Goal: Communication & Community: Answer question/provide support

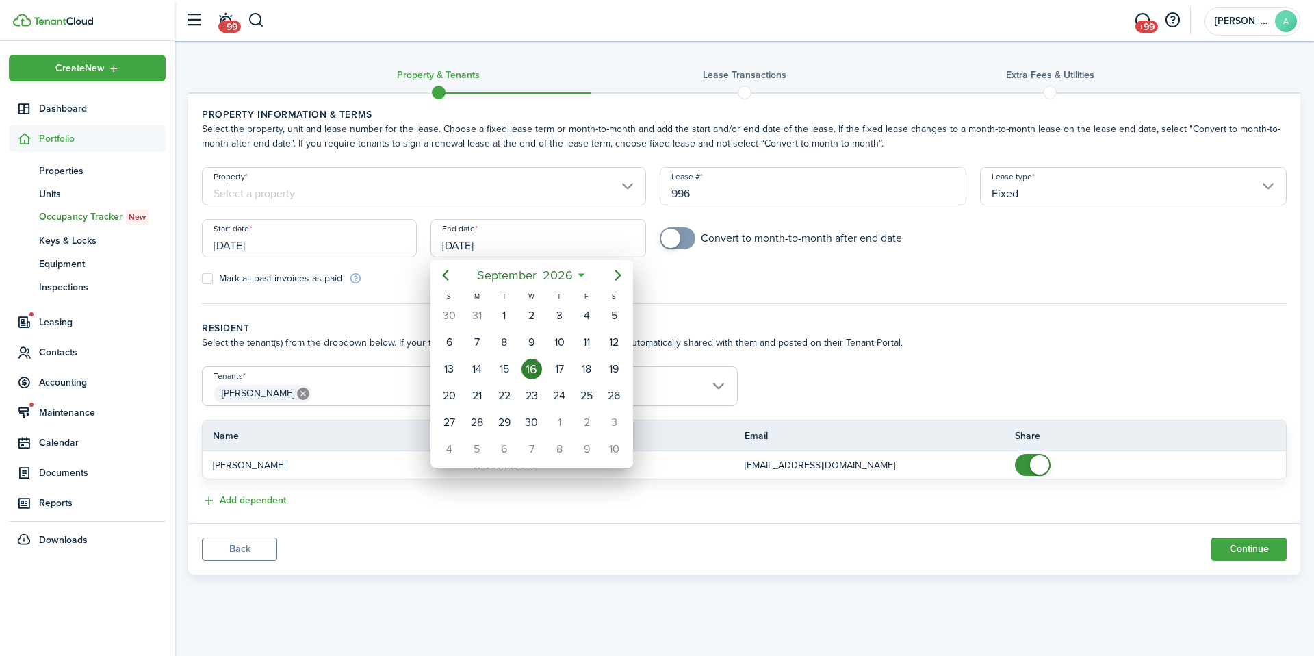
click at [255, 549] on div at bounding box center [656, 327] width 1533 height 875
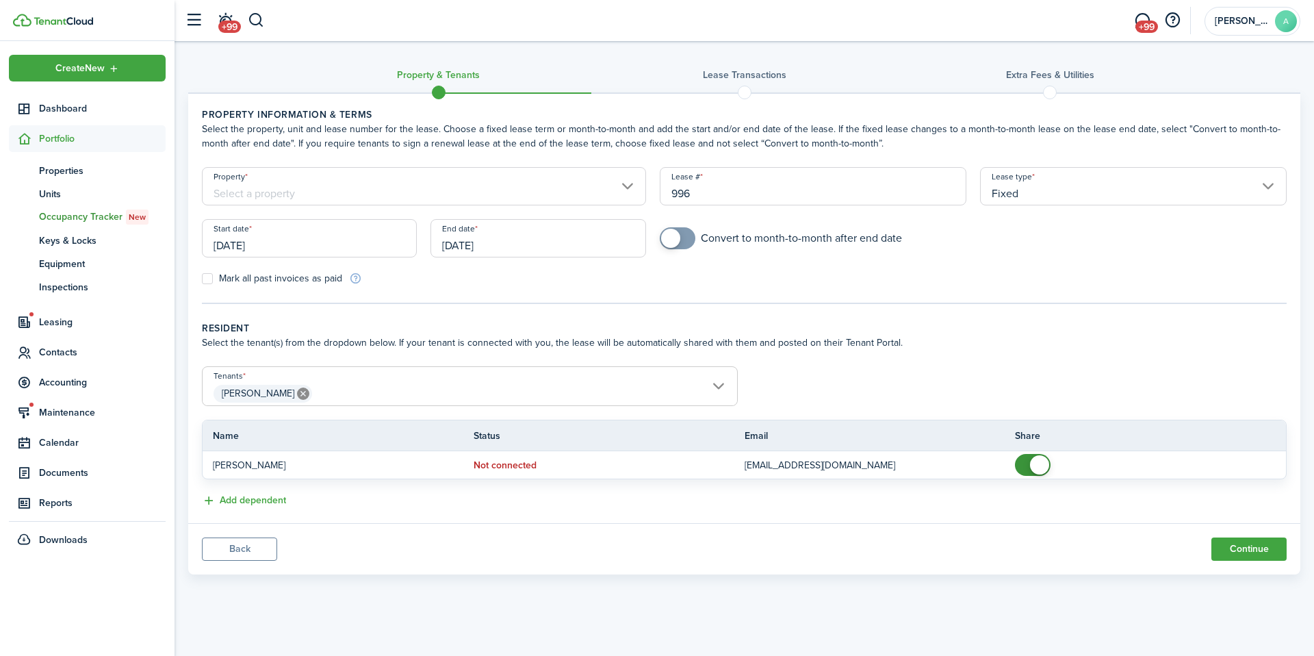
click at [261, 557] on button "Back" at bounding box center [239, 548] width 75 height 23
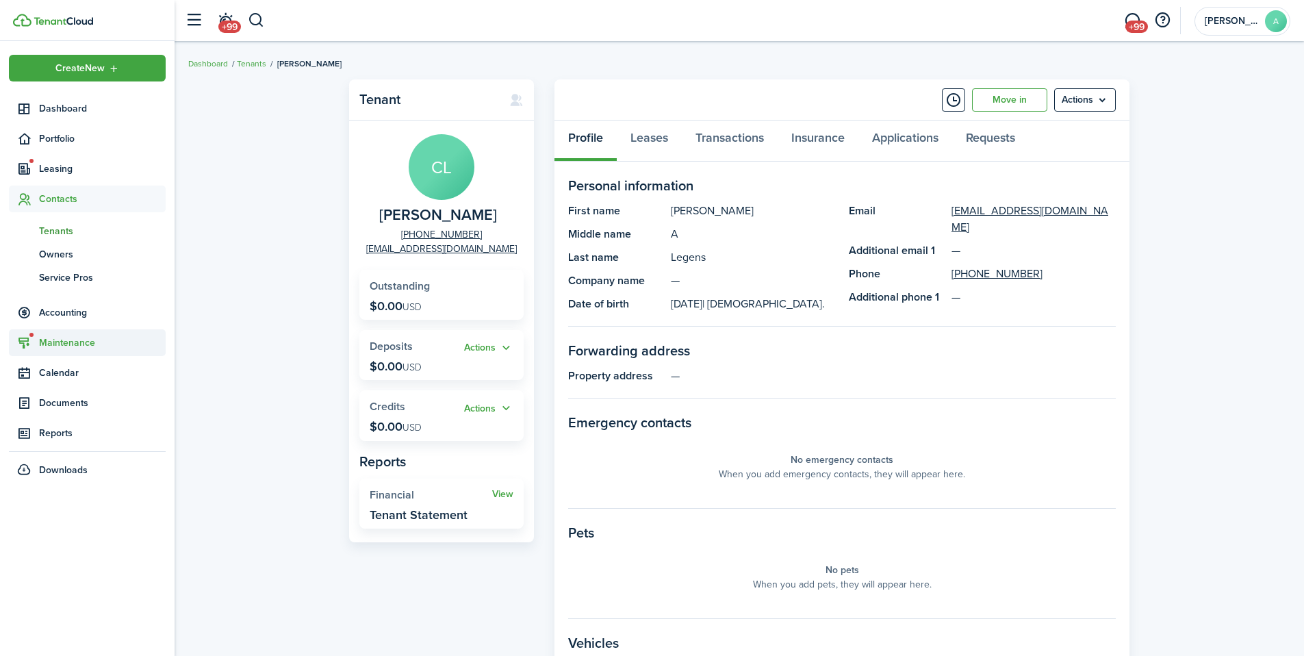
click at [66, 342] on span "Maintenance" at bounding box center [102, 342] width 127 height 14
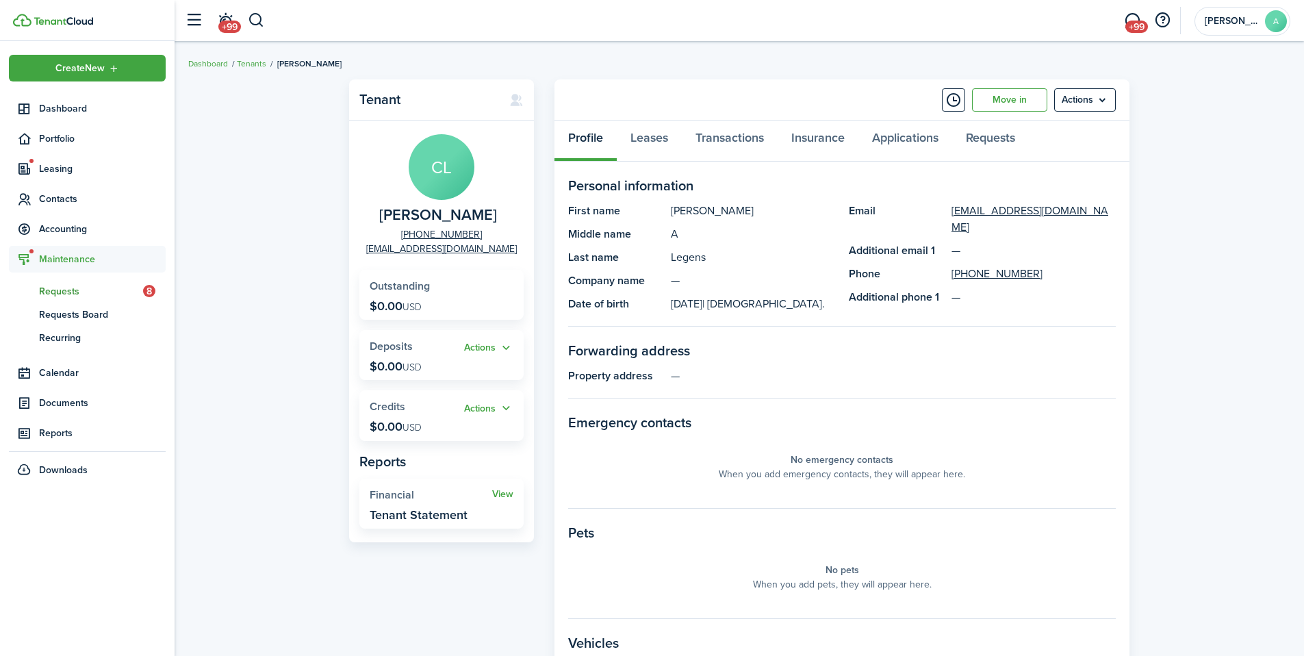
click at [83, 292] on span "Requests" at bounding box center [91, 291] width 104 height 14
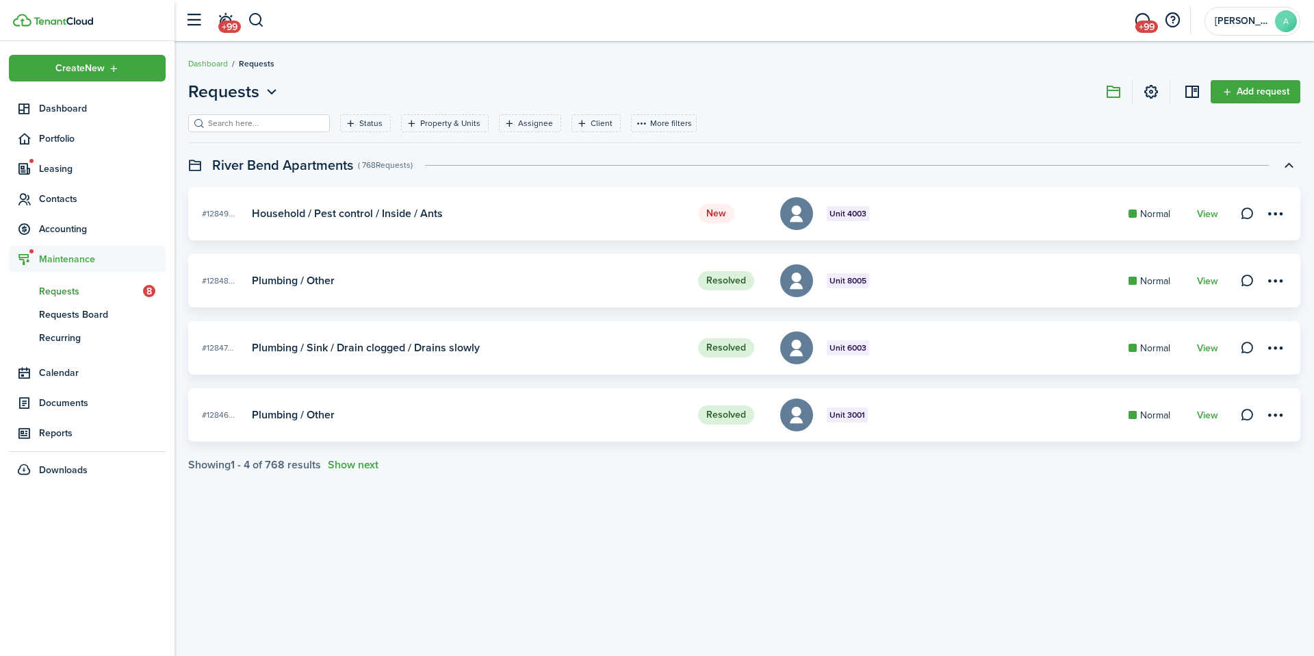
click at [67, 294] on span "Requests" at bounding box center [91, 291] width 104 height 14
click at [80, 282] on link "rq Requests 8" at bounding box center [87, 290] width 157 height 23
click at [75, 177] on span "Leasing" at bounding box center [87, 168] width 157 height 27
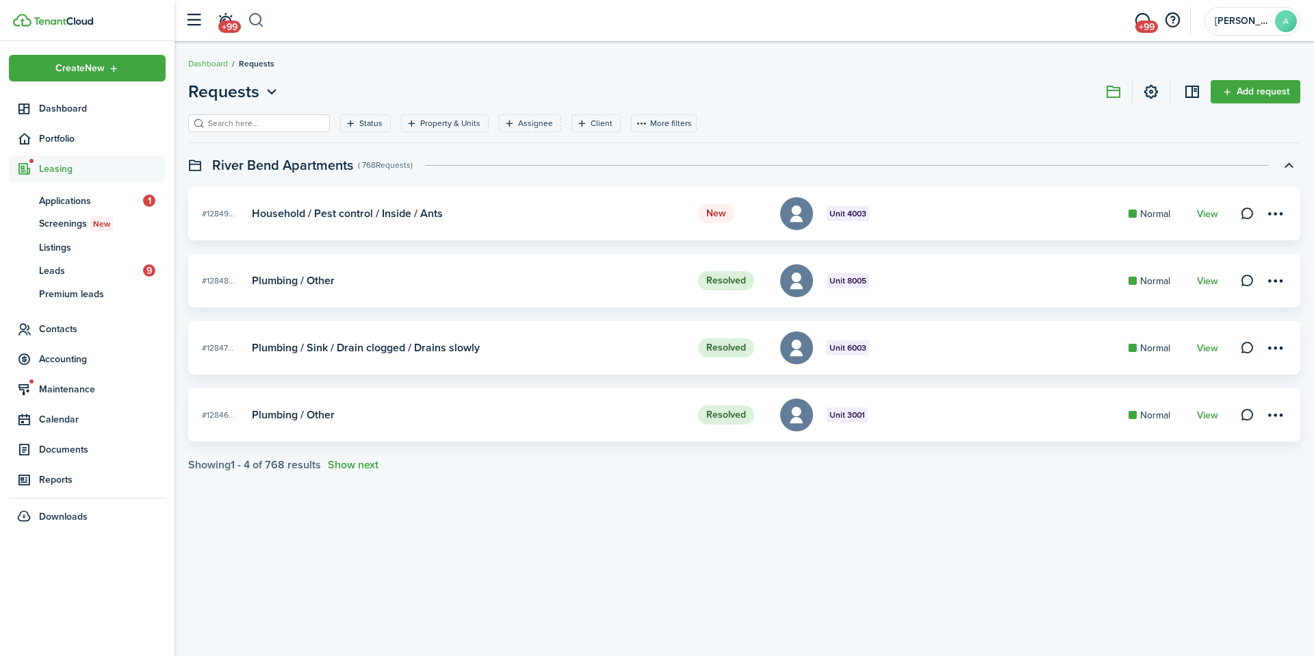
click at [258, 18] on button "button" at bounding box center [256, 20] width 17 height 23
type input "3003"
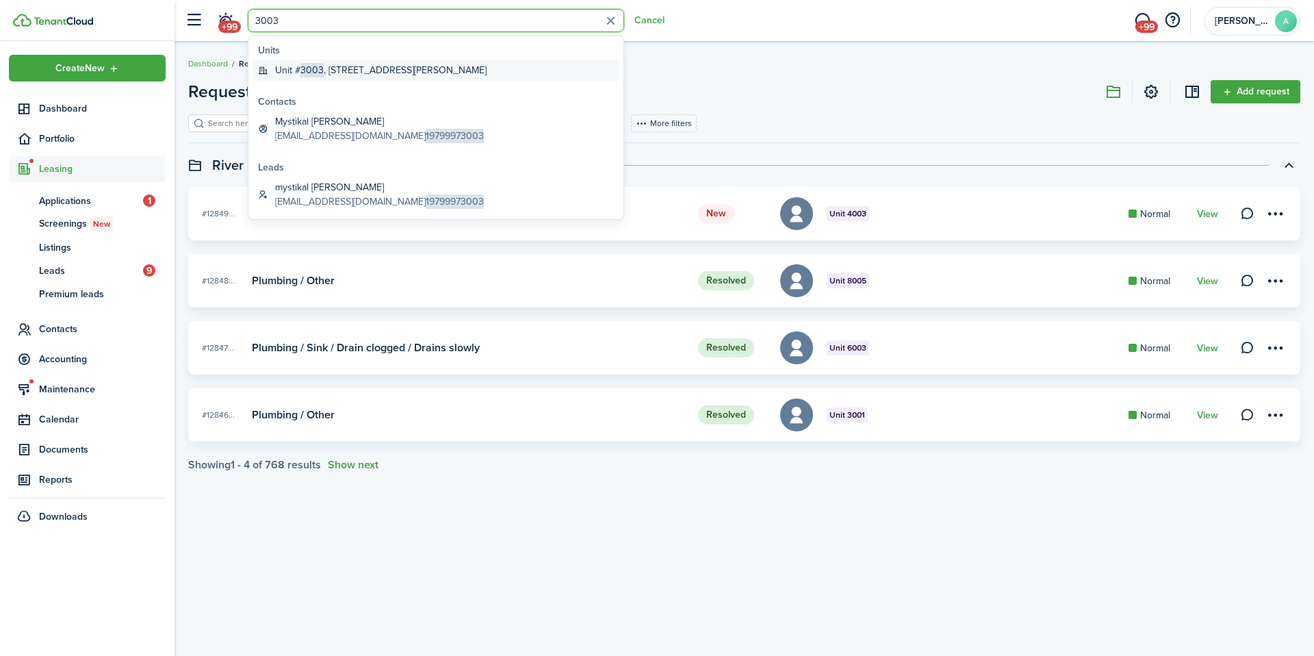
click at [393, 71] on global-search-item-title "Unit # 3003 , [STREET_ADDRESS][PERSON_NAME]" at bounding box center [380, 70] width 211 height 14
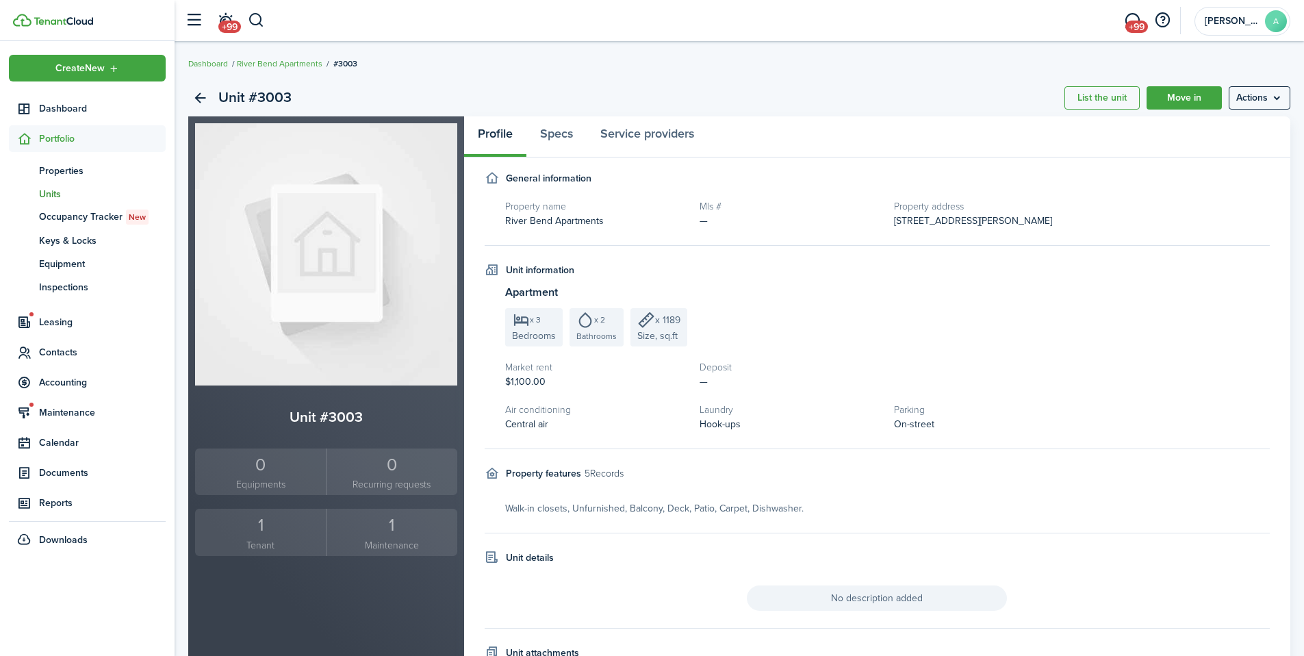
click at [236, 552] on link "1 Tenant" at bounding box center [260, 532] width 131 height 47
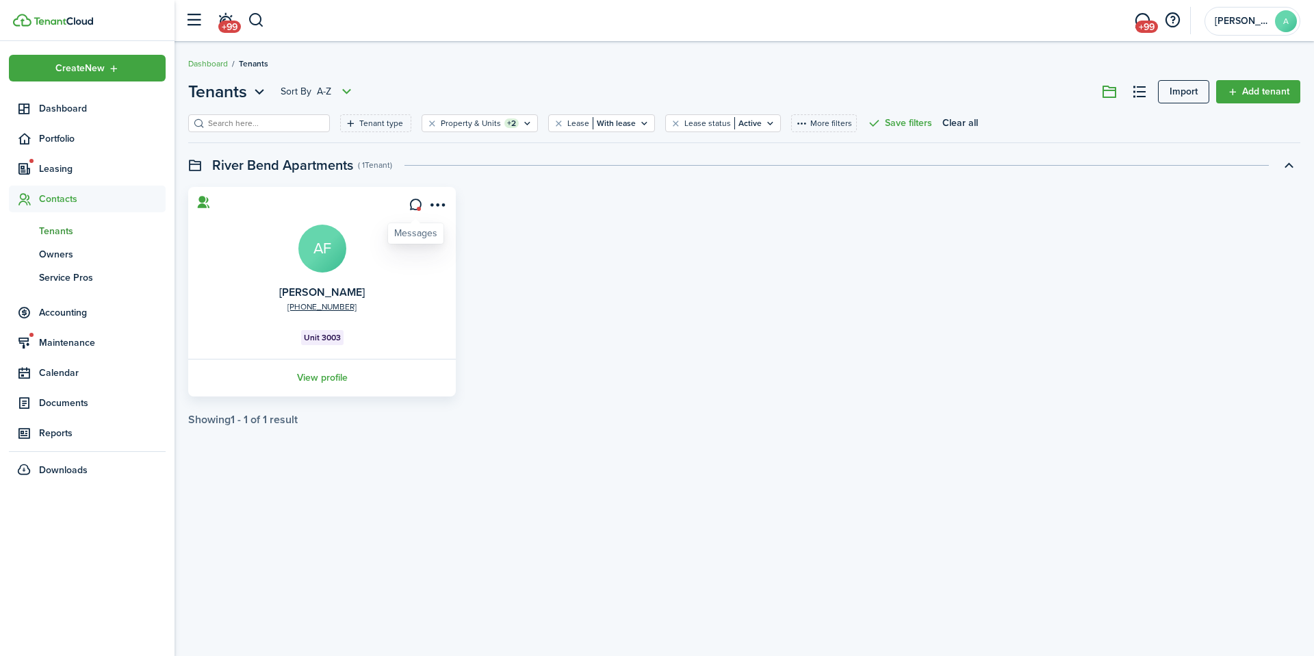
click at [418, 203] on icon at bounding box center [416, 205] width 14 height 14
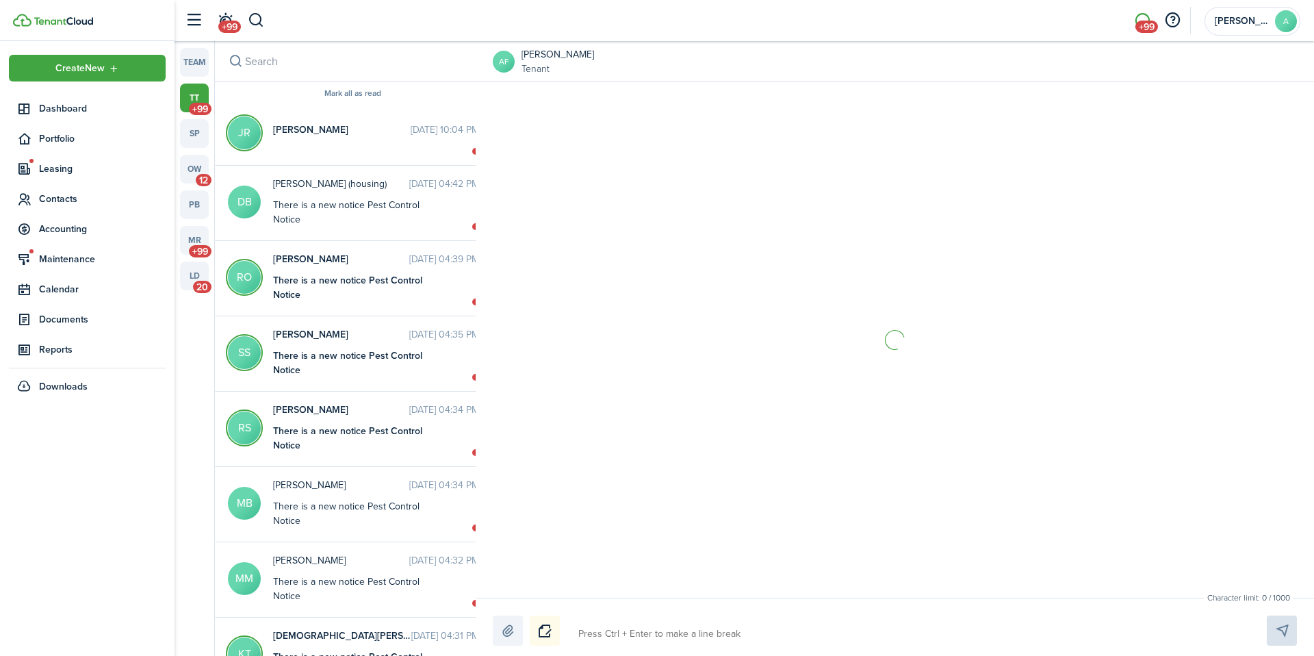
scroll to position [1983, 0]
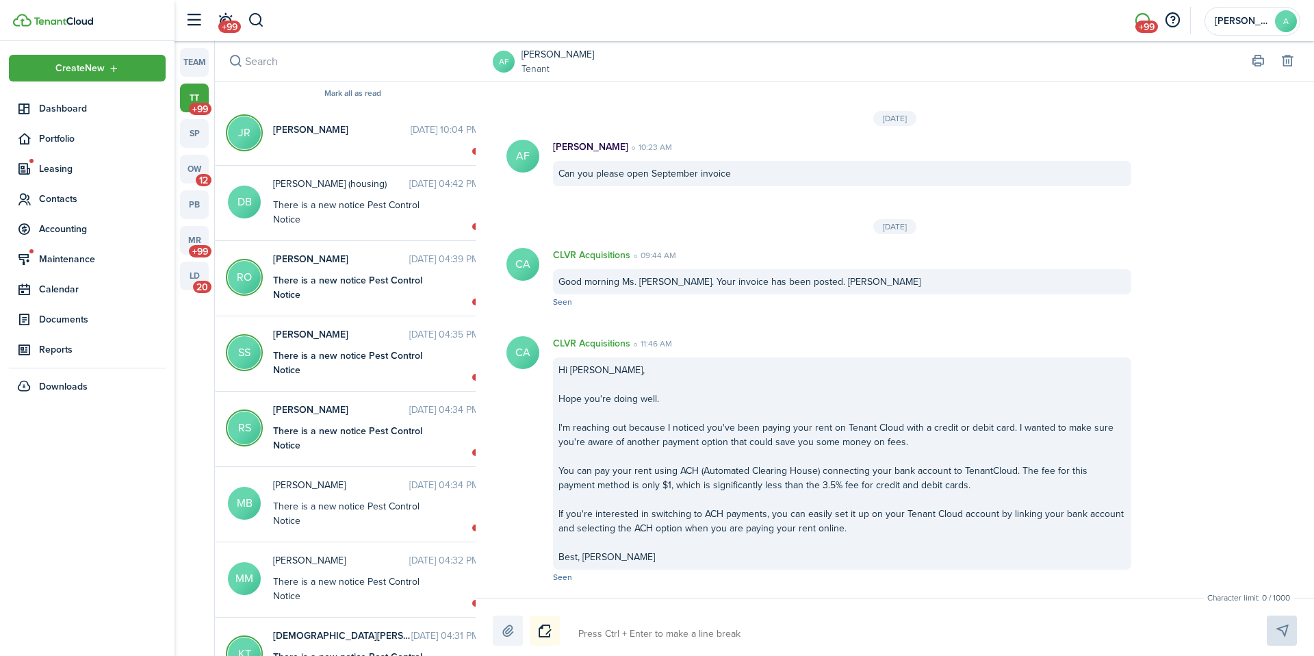
click at [630, 632] on textarea at bounding box center [907, 633] width 666 height 23
type textarea "G"
type textarea "Go"
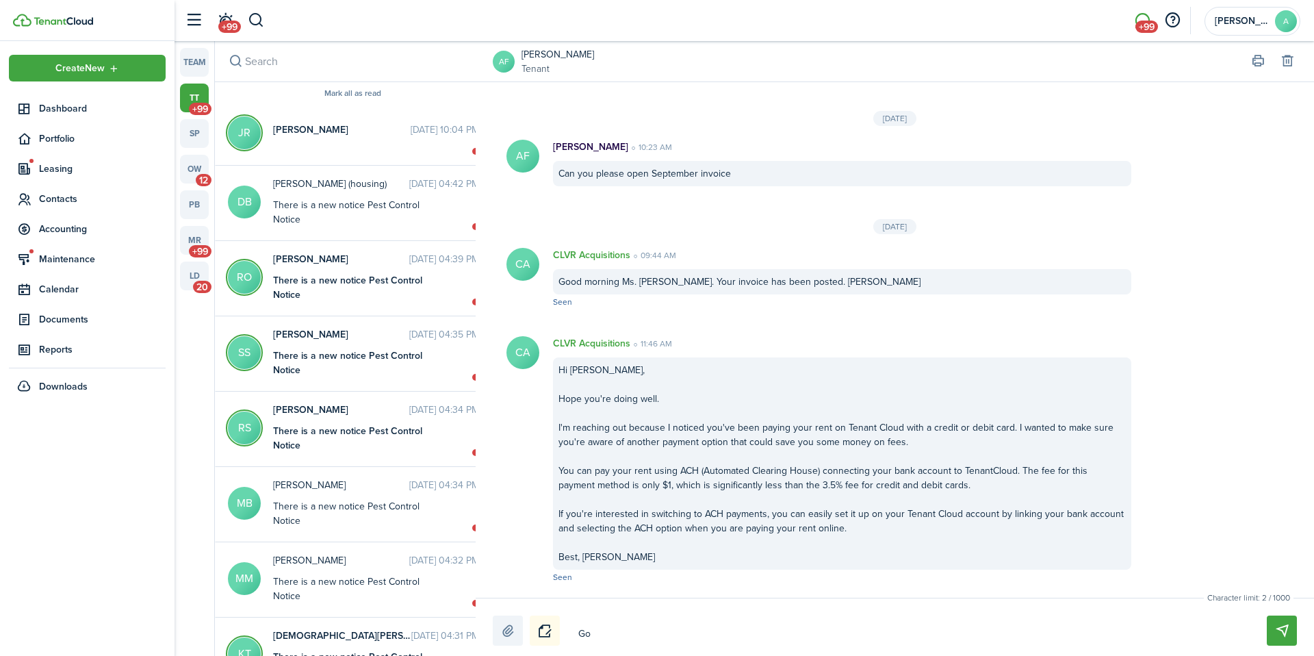
type textarea "Goo"
type textarea "Good"
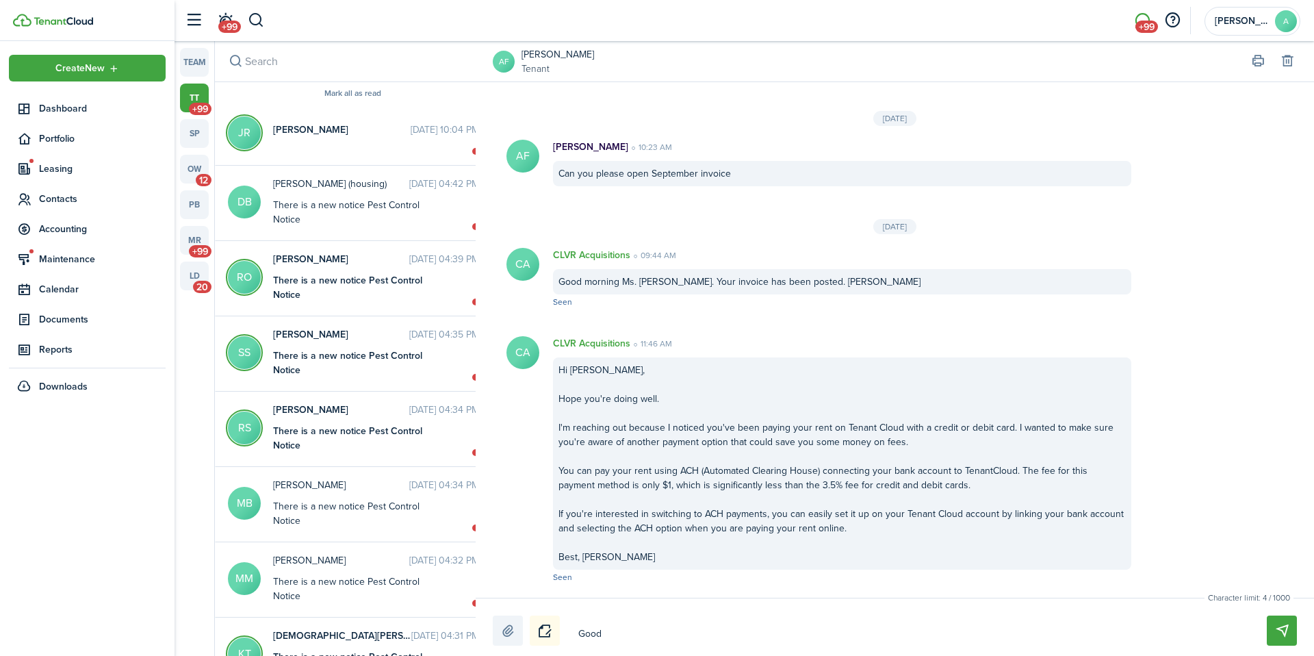
type textarea "Good"
type textarea "Good m"
type textarea "Good mo"
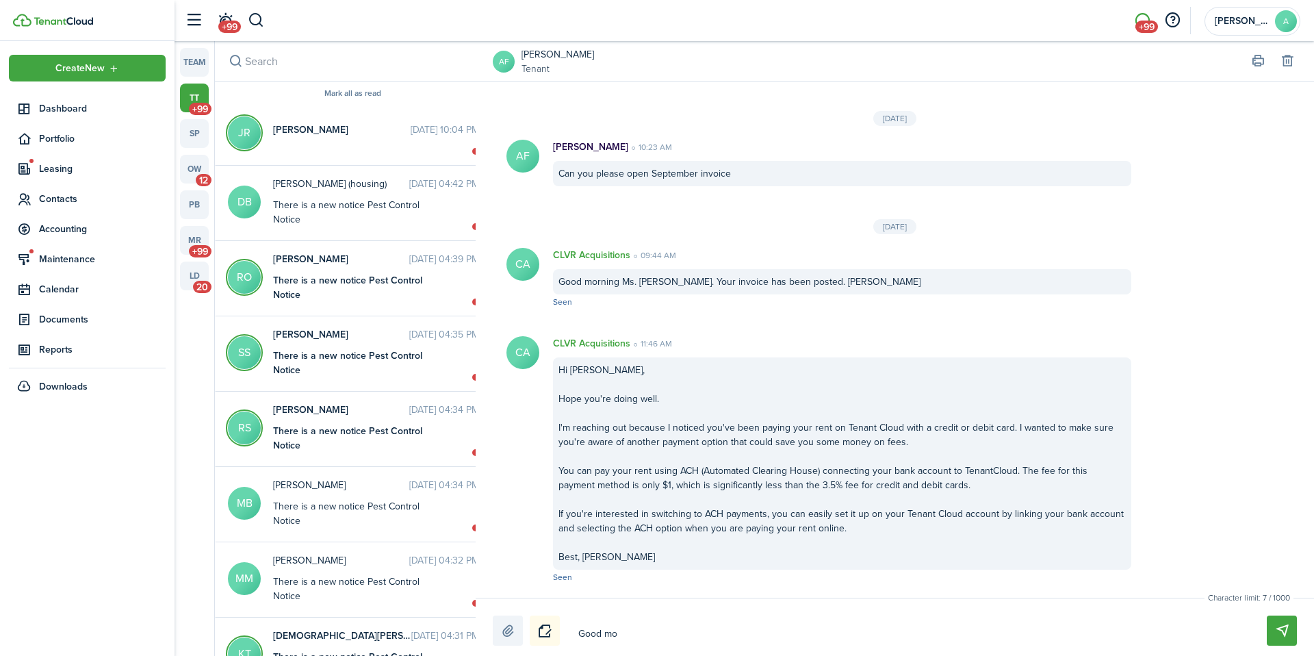
type textarea "Good mor"
type textarea "Good morn"
type textarea "Good morni"
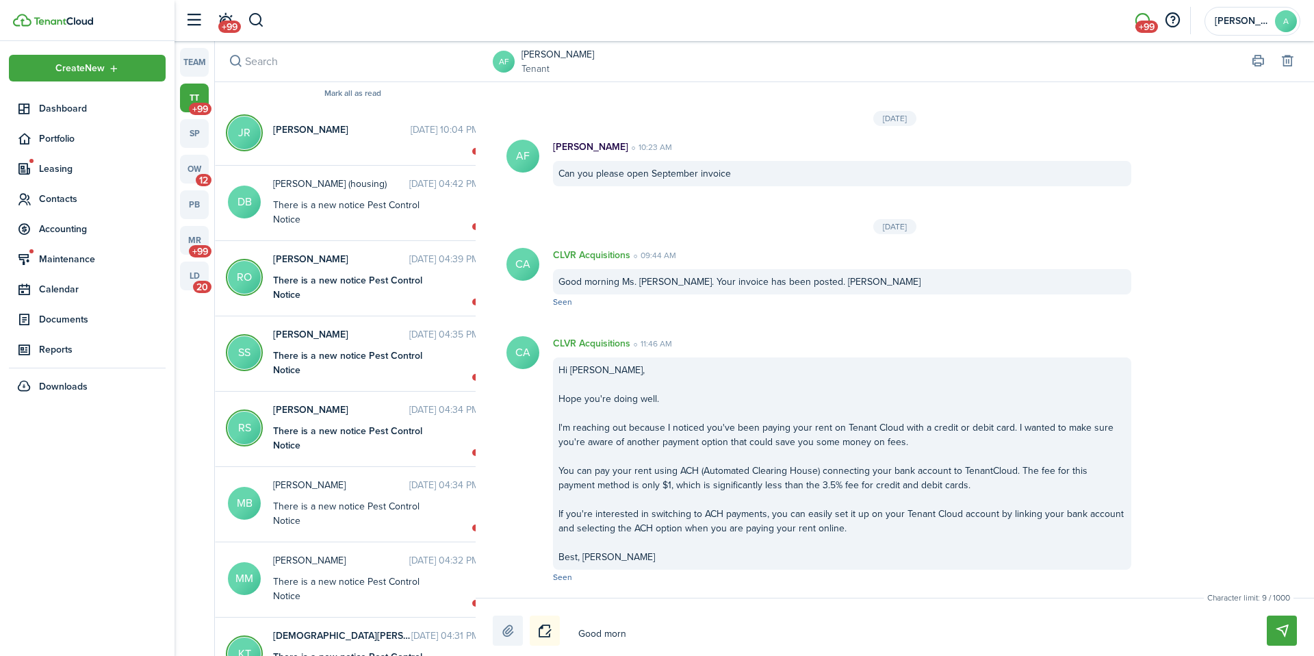
type textarea "Good morni"
type textarea "Good mornin"
type textarea "Good morning"
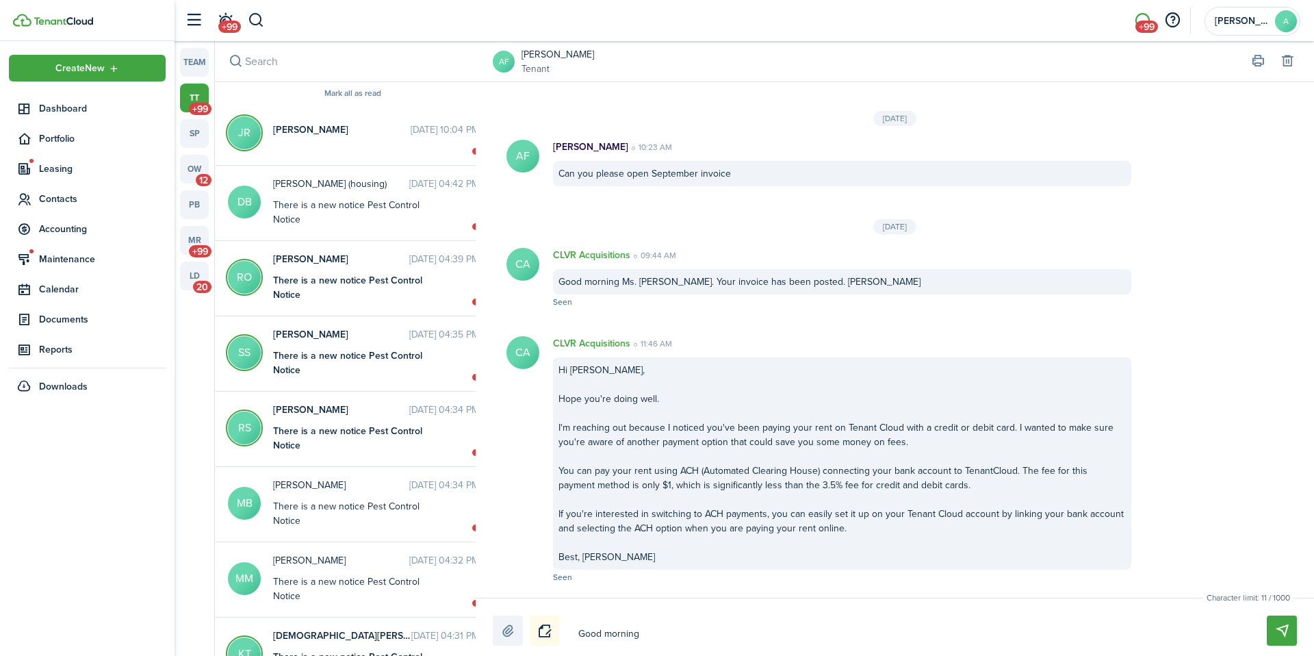
type textarea "Good morning"
type textarea "Good morning A"
type textarea "Good morning An"
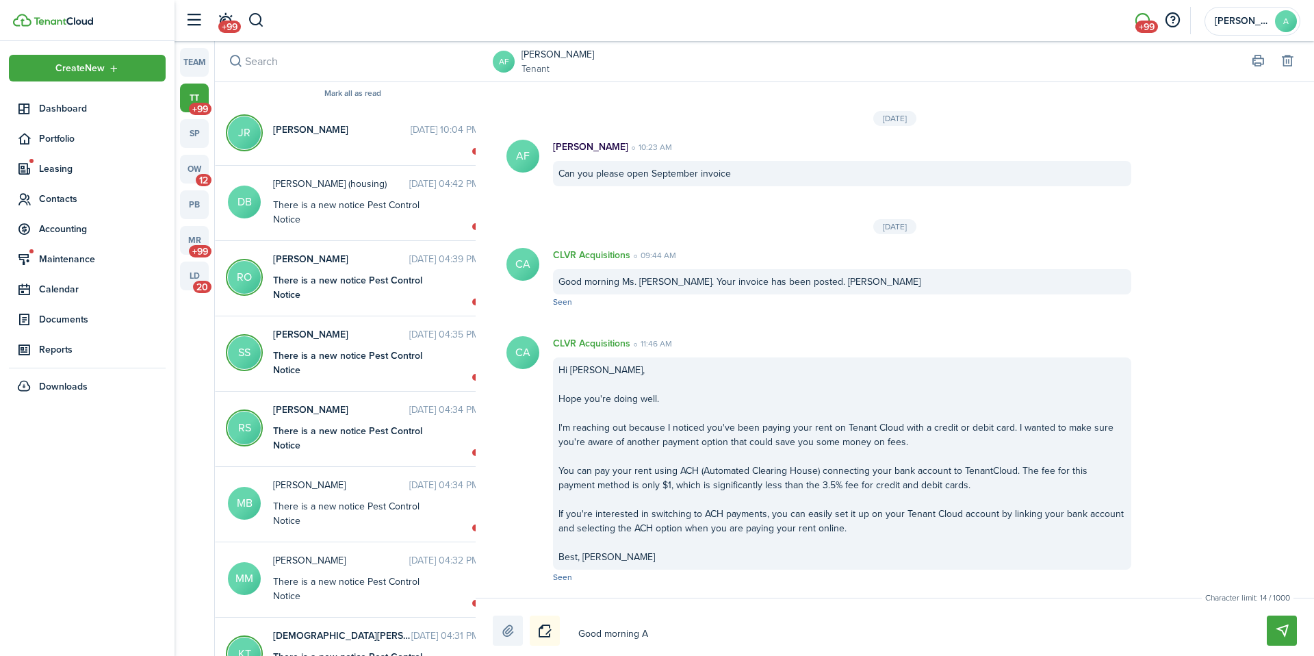
type textarea "Good morning An"
type textarea "Good morning [PERSON_NAME]"
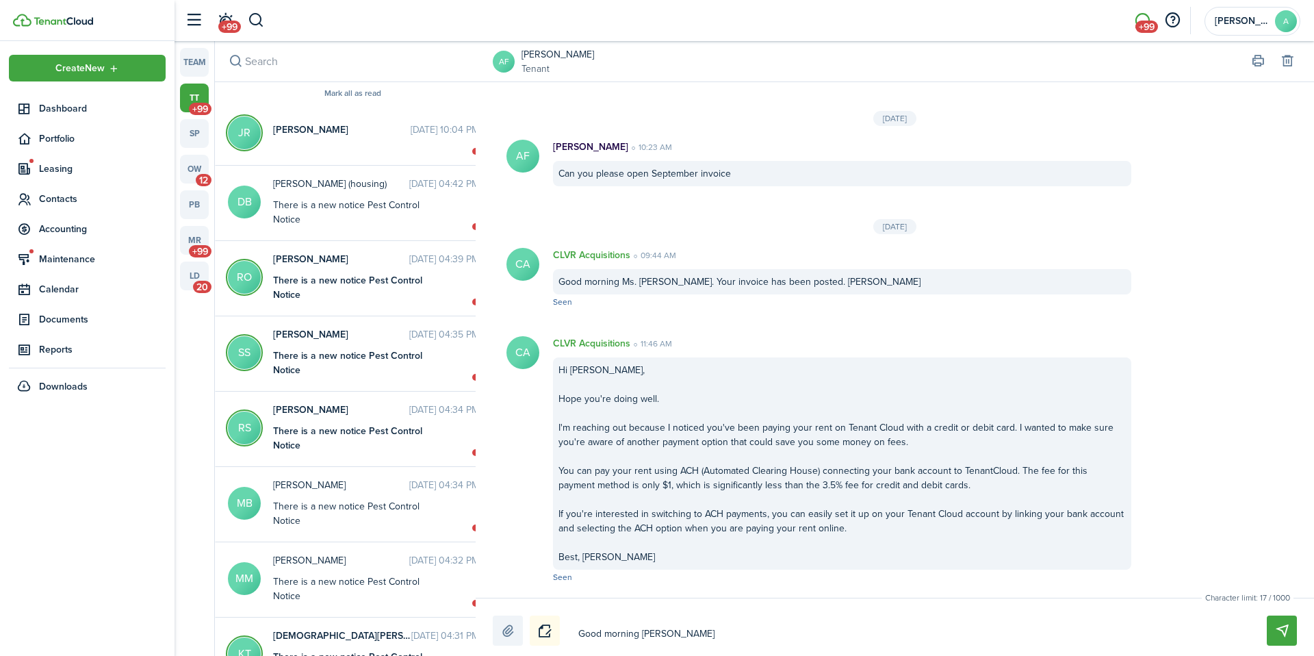
type textarea "Good morning Annet"
type textarea "Good morning [PERSON_NAME]"
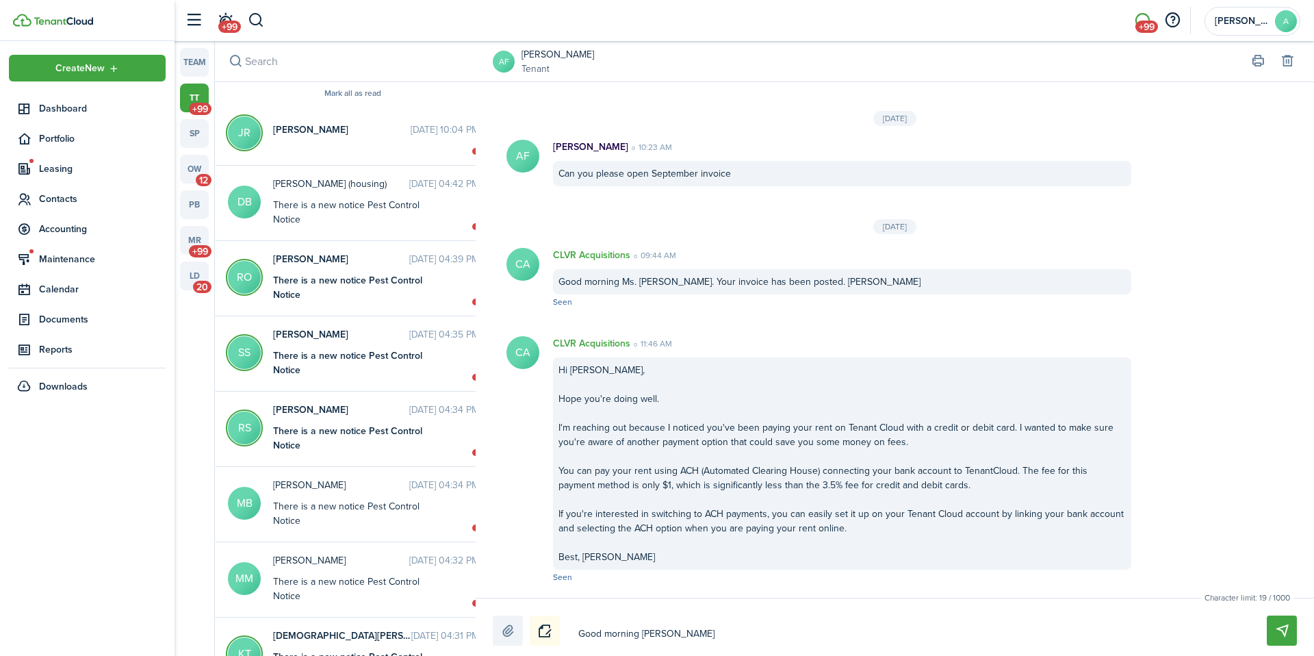
type textarea "Good morning [PERSON_NAME]"
type textarea "Good morning [PERSON_NAME],"
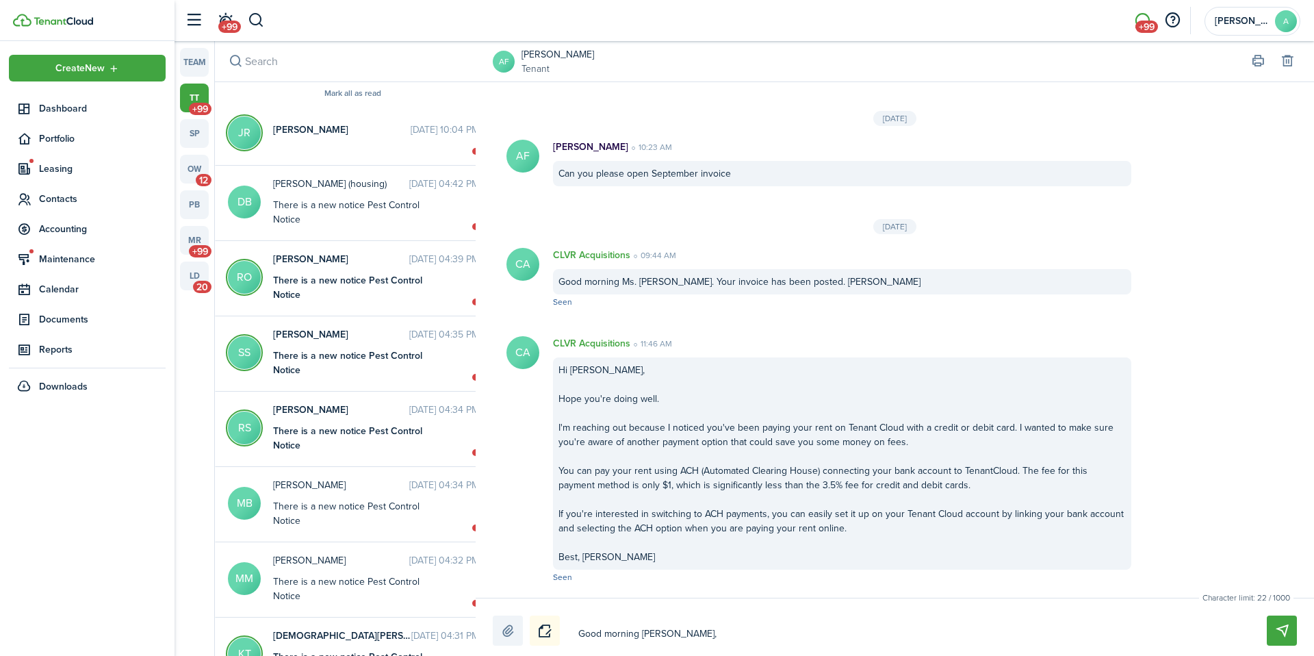
type textarea "Good morning [PERSON_NAME], w"
type textarea "Good morning [PERSON_NAME], we"
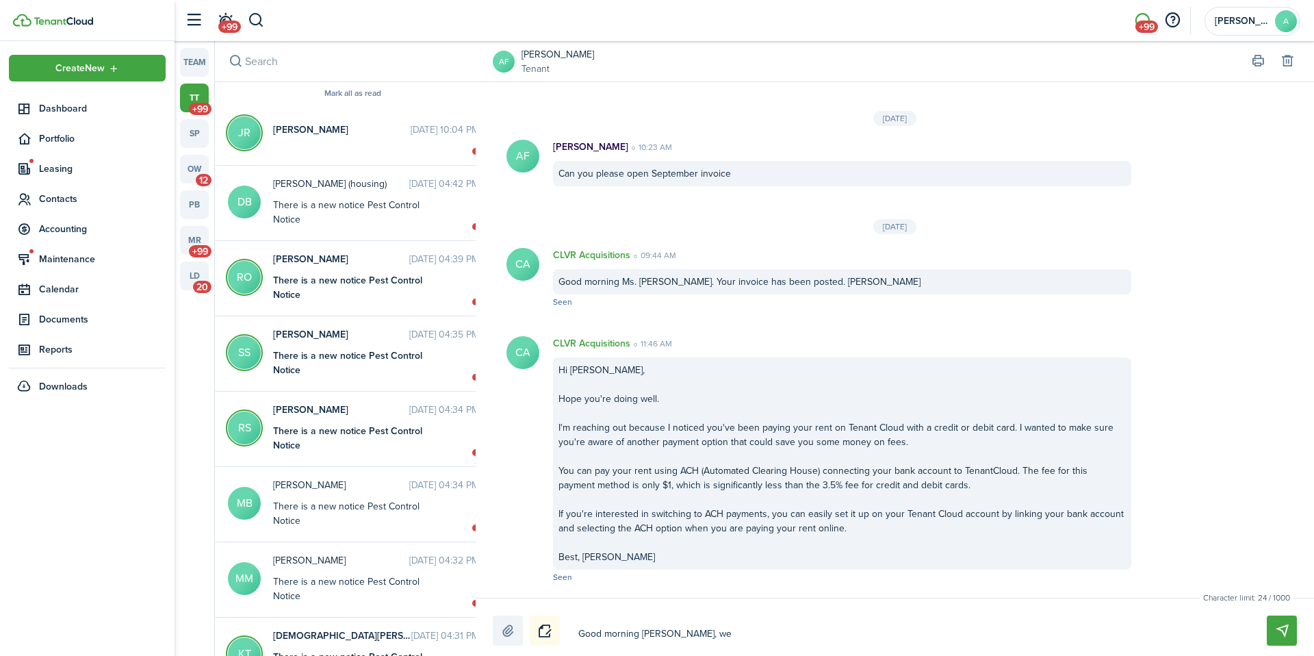
type textarea "Good morning [PERSON_NAME], we"
type textarea "Good morning [PERSON_NAME], we h"
type textarea "Good morning [PERSON_NAME], we ha"
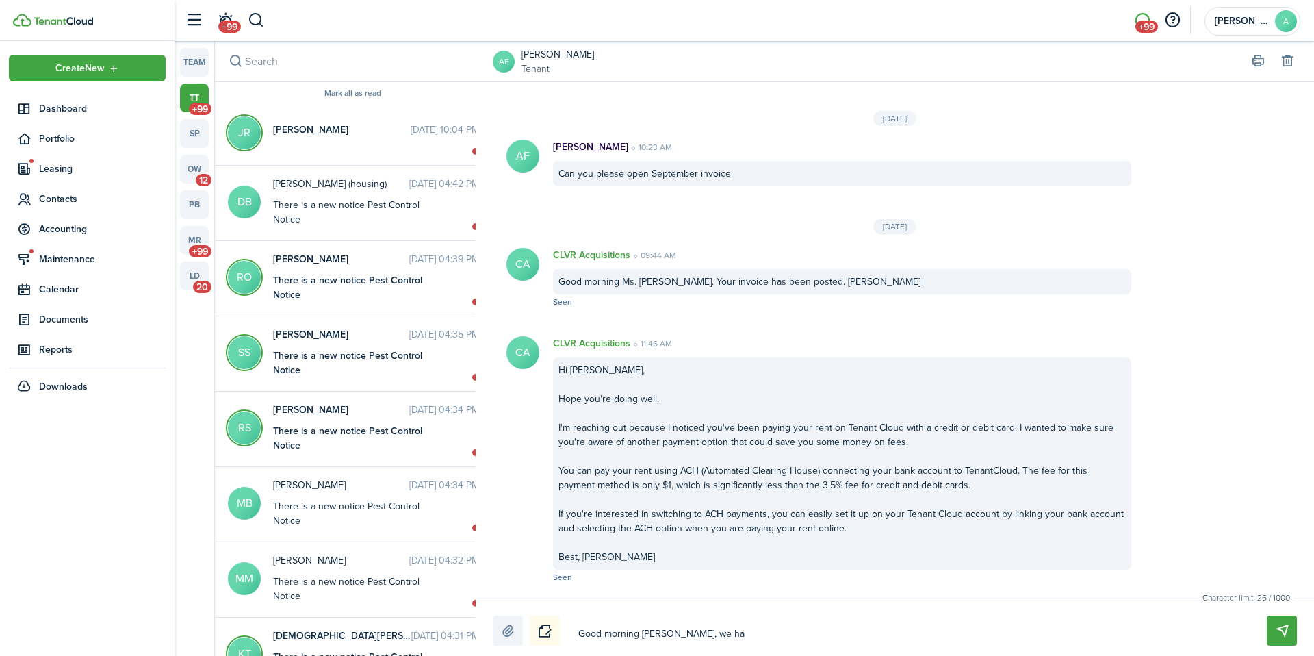
type textarea "Good morning [PERSON_NAME], we hav"
type textarea "Good morning [PERSON_NAME], we have"
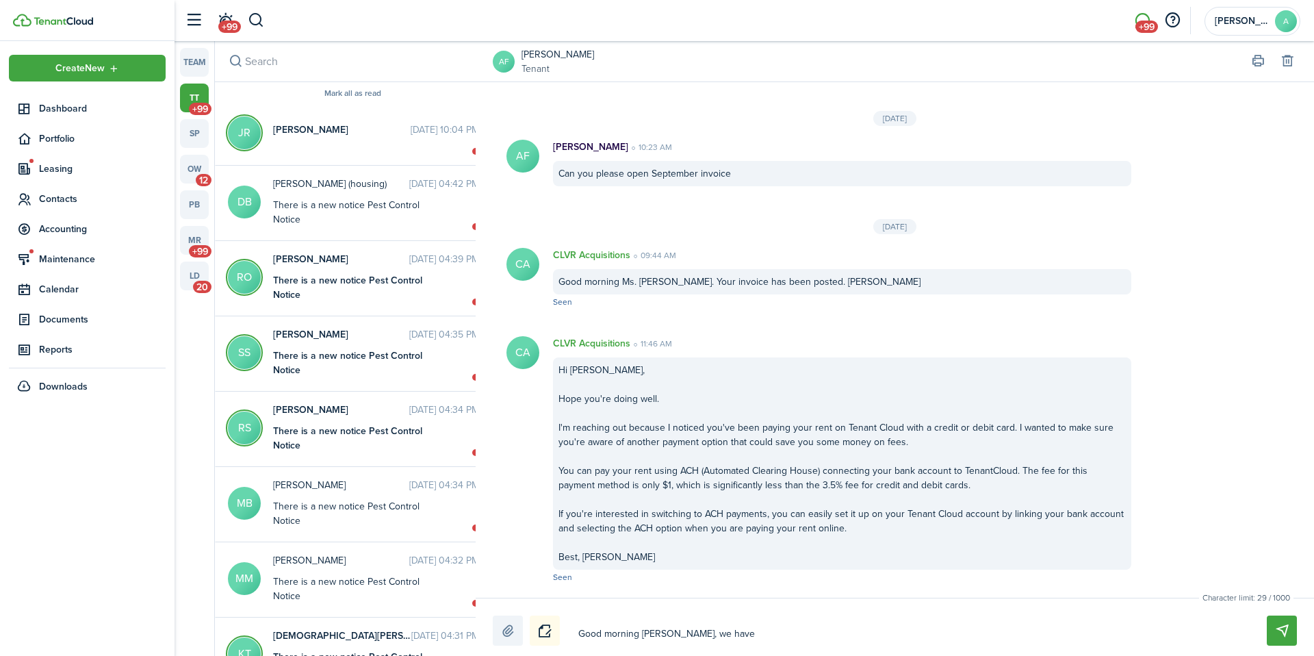
type textarea "Good morning [PERSON_NAME], we have"
type textarea "Good morning [PERSON_NAME], we have t"
type textarea "Good morning [PERSON_NAME], we have to"
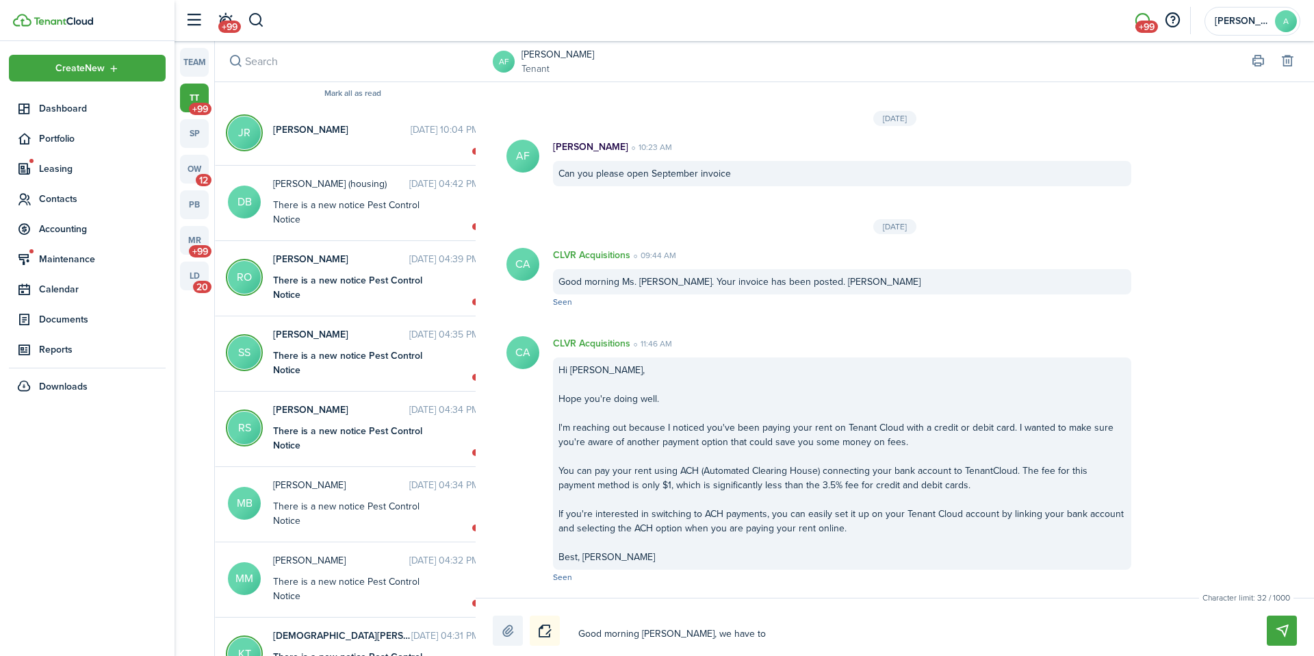
type textarea "Good morning [PERSON_NAME], we have to"
type textarea "Good morning [PERSON_NAME], we have to e"
type textarea "Good morning [PERSON_NAME], we have to en"
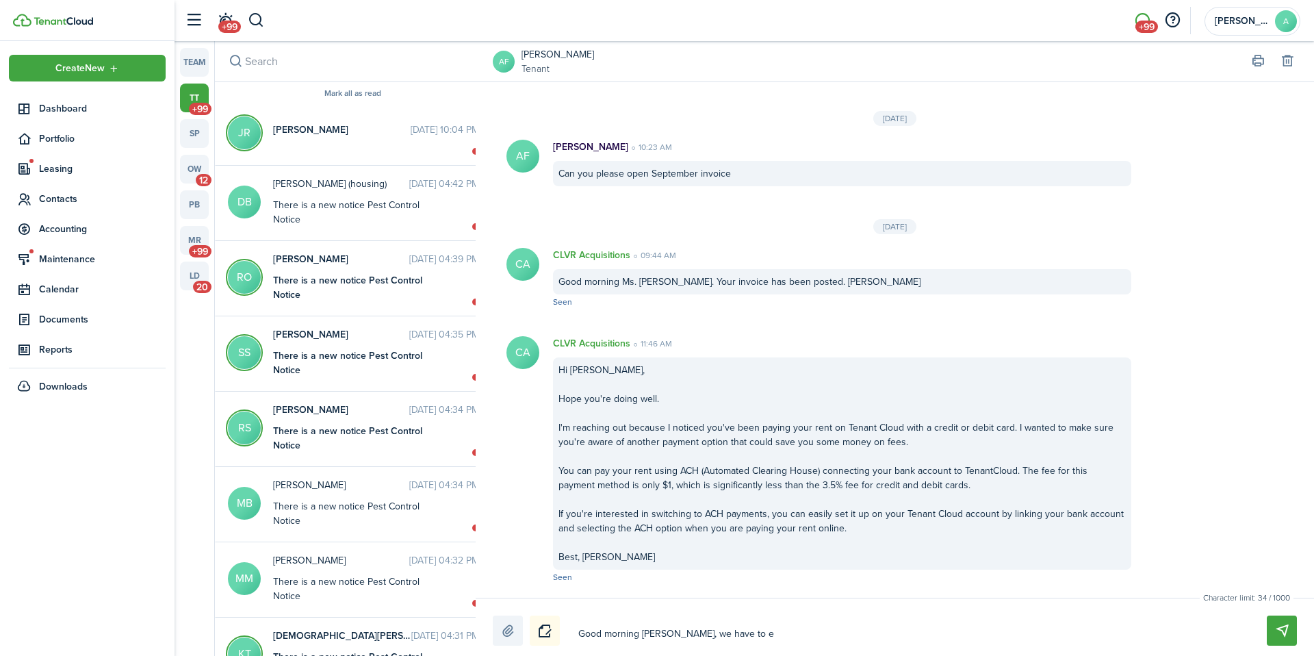
type textarea "Good morning [PERSON_NAME], we have to en"
type textarea "Good morning [PERSON_NAME], we have to ent"
type textarea "Good morning [PERSON_NAME], we have to ente"
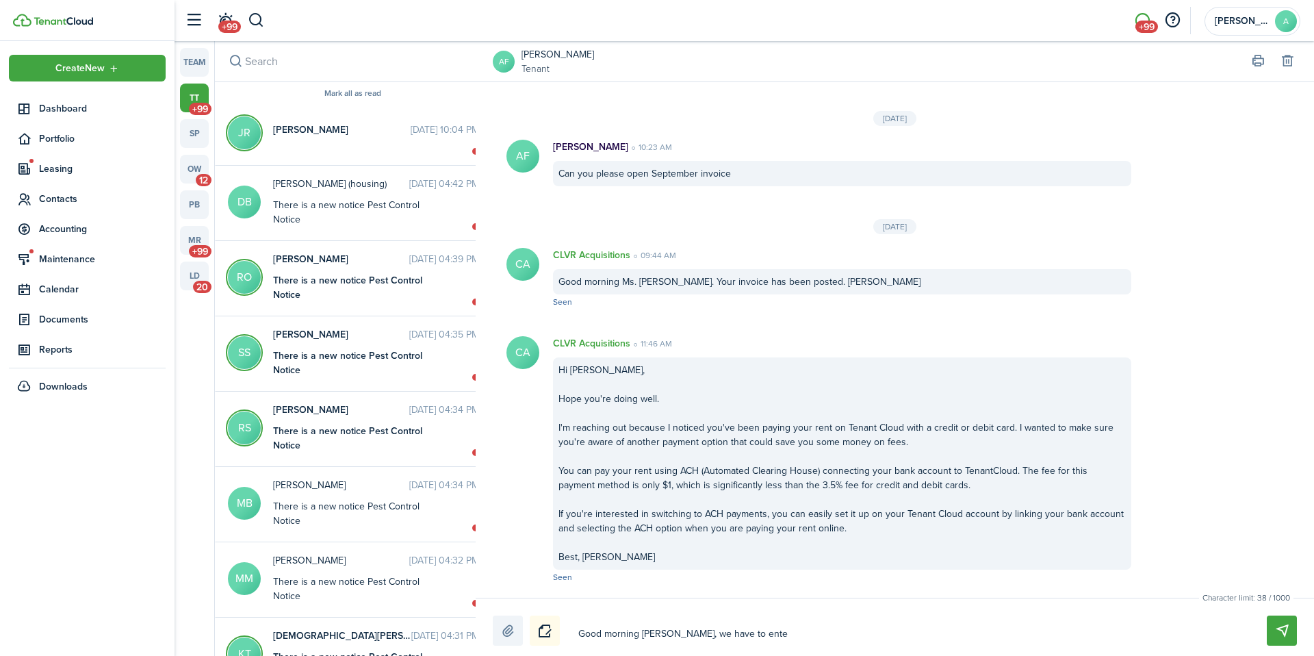
type textarea "Good morning [PERSON_NAME], we have to enter"
type textarea "Good morning [PERSON_NAME], we have to enter y"
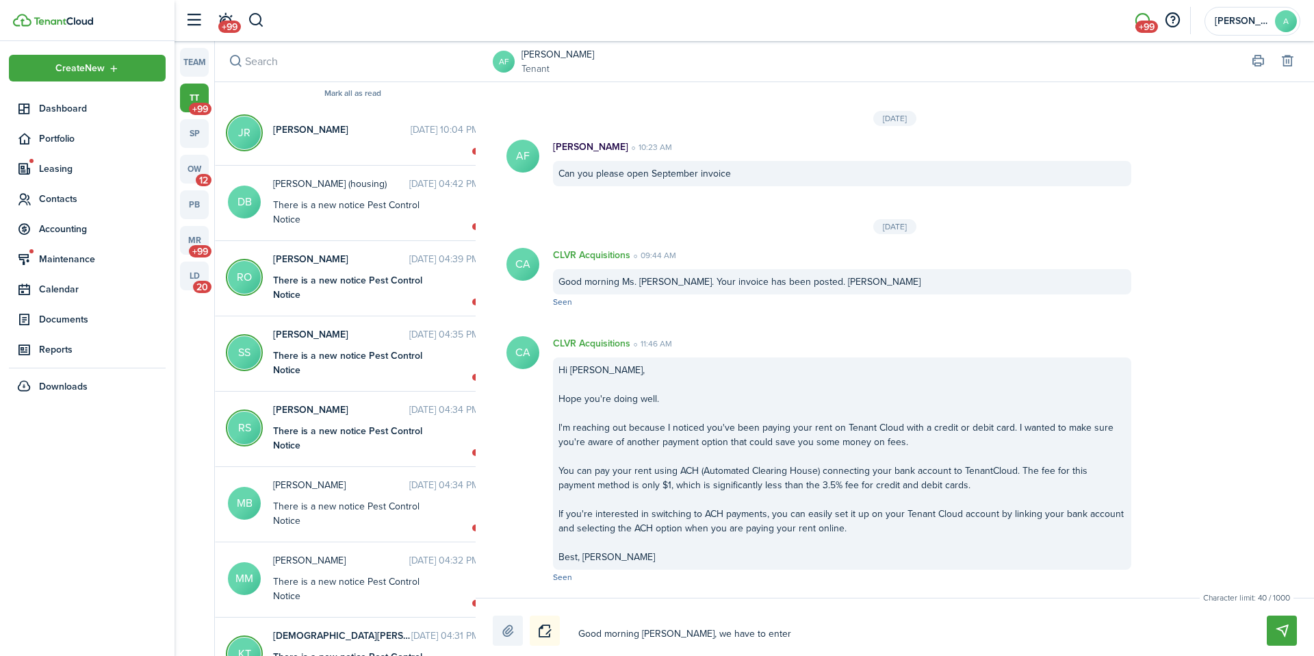
type textarea "Good morning [PERSON_NAME], we have to enter y"
type textarea "Good morning [PERSON_NAME], we have to enter yo"
type textarea "Good morning [PERSON_NAME], we have to enter you"
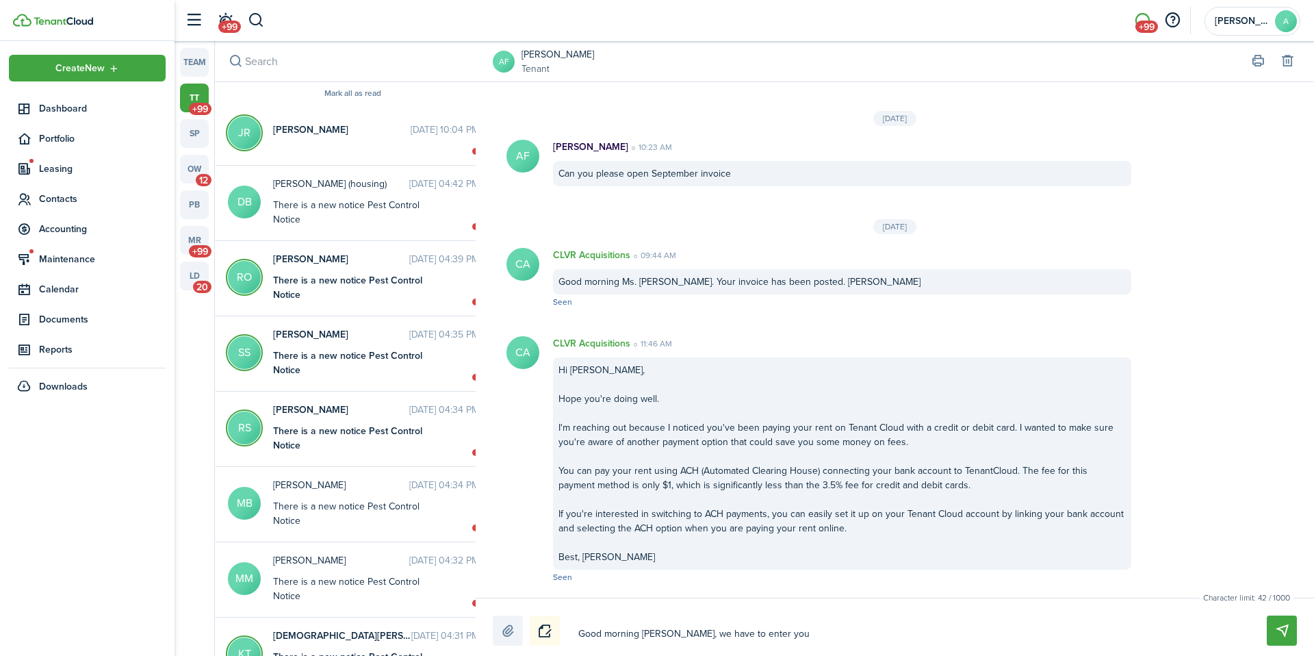
type textarea "Good morning [PERSON_NAME], we have to enter your"
type textarea "Good morning [PERSON_NAME], we have to enter your u"
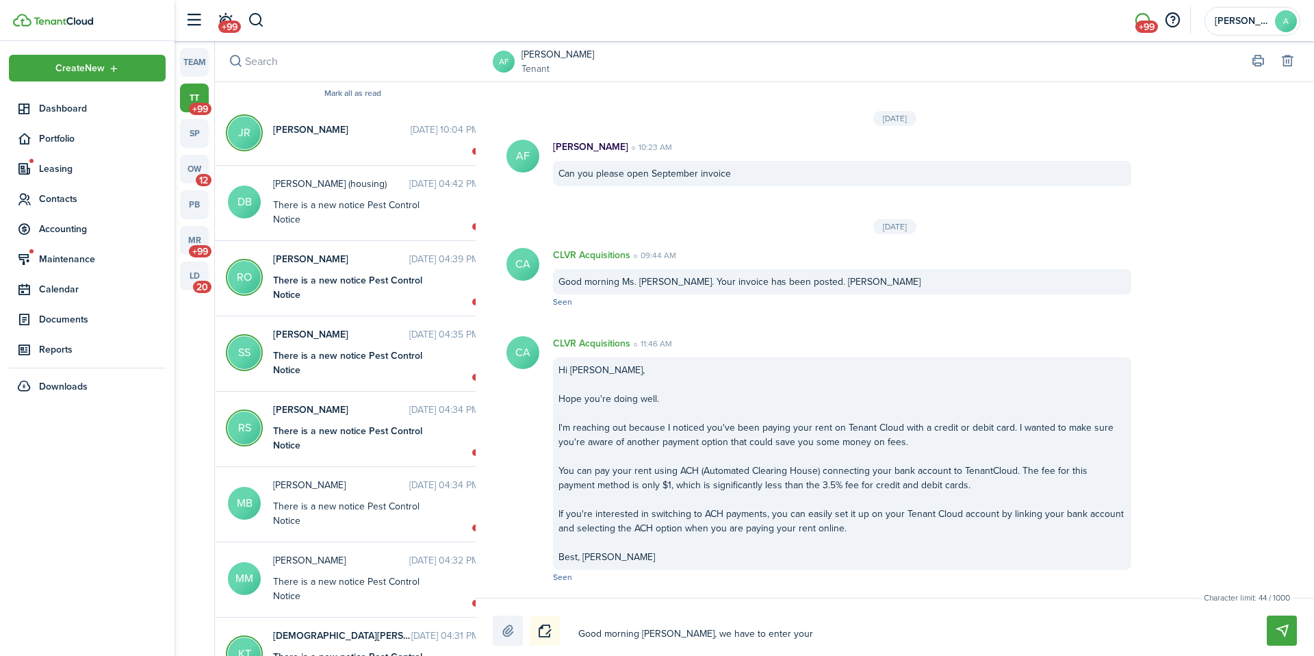
type textarea "Good morning [PERSON_NAME], we have to enter your u"
type textarea "Good morning [PERSON_NAME], we have to enter your un"
type textarea "Good morning [PERSON_NAME], we have to enter your uni"
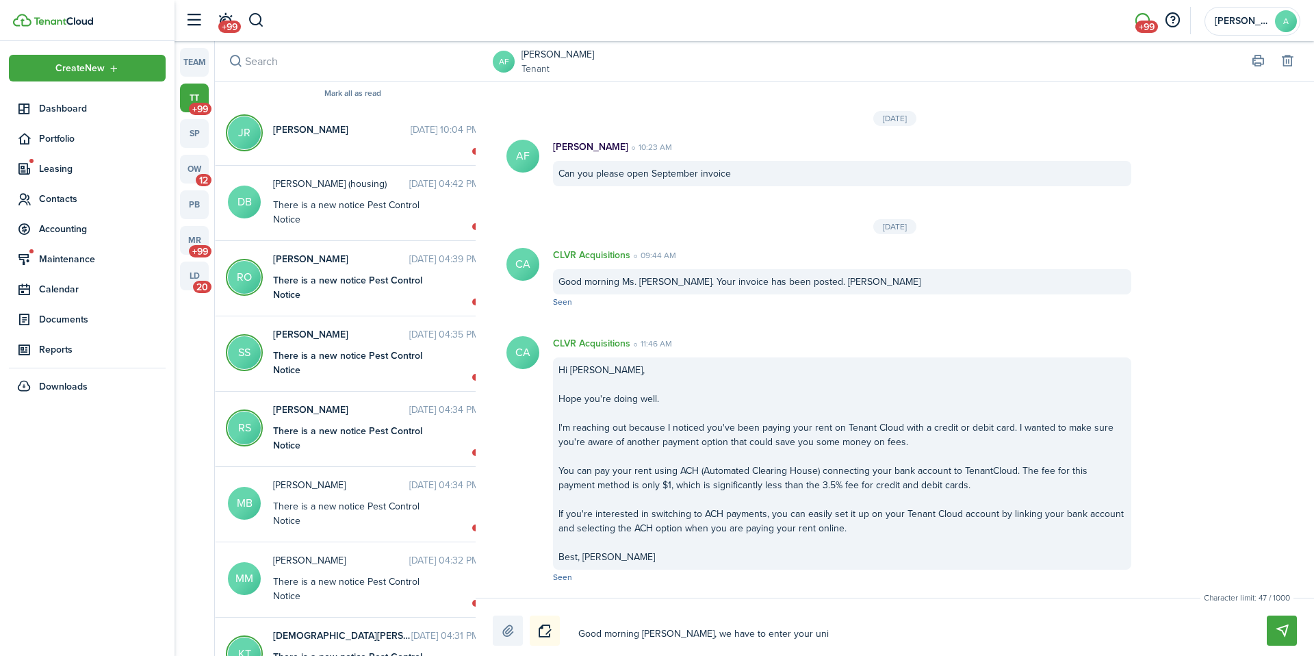
type textarea "Good morning [PERSON_NAME], we have to enter your unit"
type textarea "Good morning [PERSON_NAME], we have to enter your unit d"
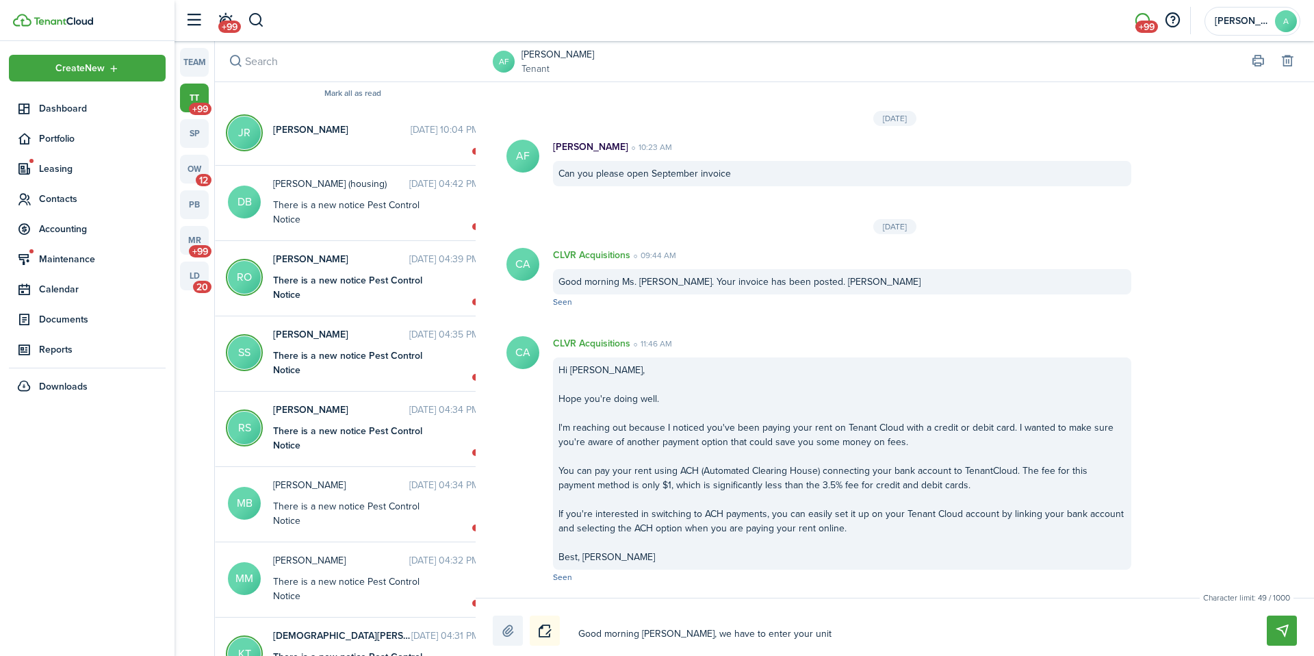
type textarea "Good morning [PERSON_NAME], we have to enter your unit d"
type textarea "Good morning [PERSON_NAME], we have to enter your unit du"
type textarea "Good morning [PERSON_NAME], we have to enter your unit due"
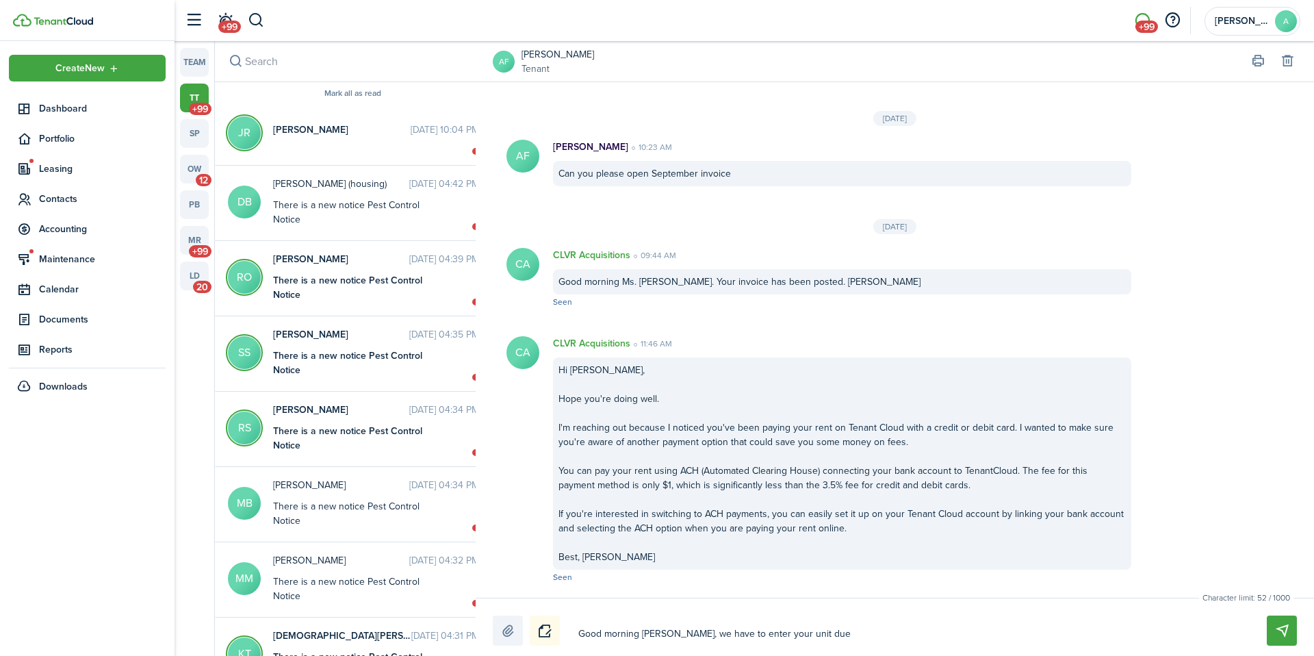
type textarea "Good morning [PERSON_NAME], we have to enter your unit due"
type textarea "Good morning [PERSON_NAME], we have to enter your unit due t"
type textarea "Good morning [PERSON_NAME], we have to enter your unit due to"
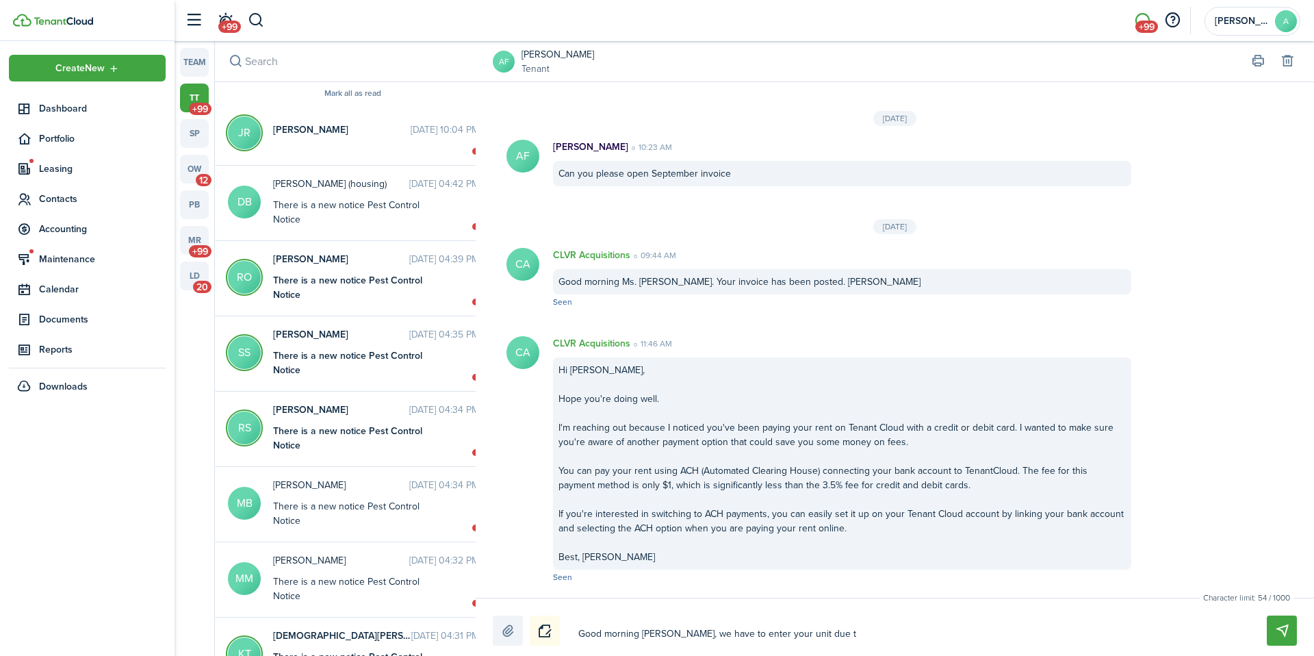
type textarea "Good morning [PERSON_NAME], we have to enter your unit due to"
type textarea "Good morning [PERSON_NAME], we have to enter your unit due to a"
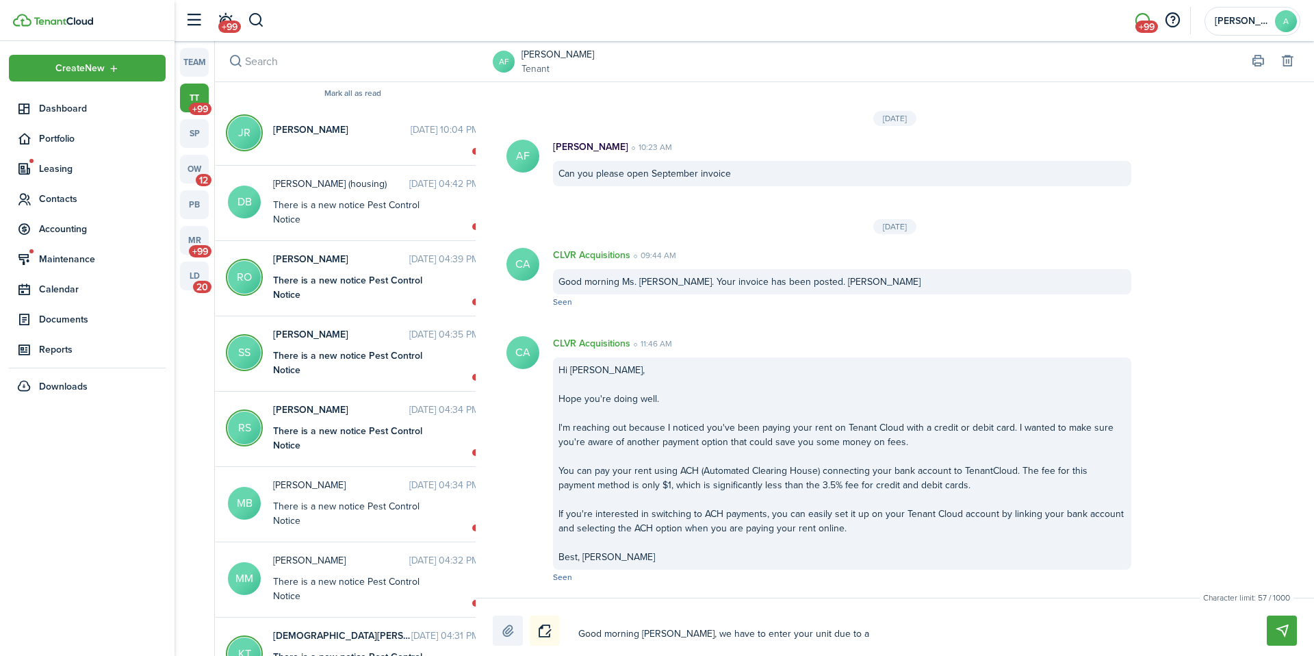
type textarea "Good morning [PERSON_NAME], we have to enter your unit due to an"
type textarea "Good morning [PERSON_NAME], we have to enter your unit due to an e"
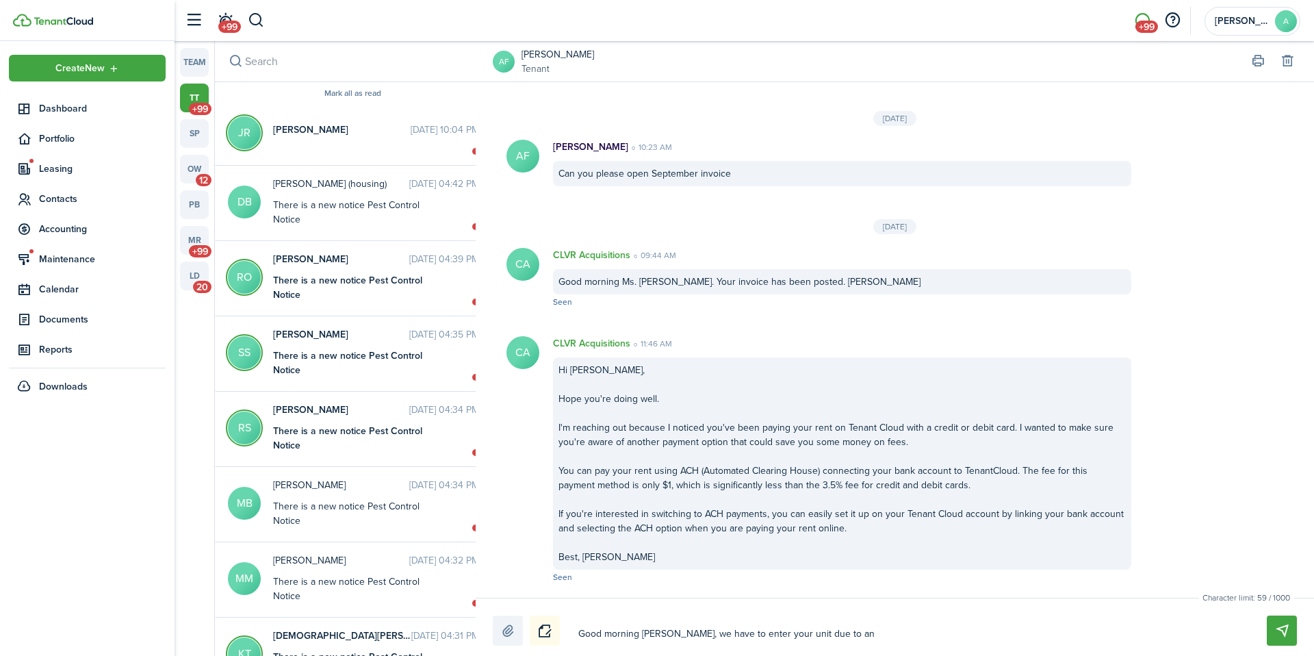
type textarea "Good morning [PERSON_NAME], we have to enter your unit due to an e"
type textarea "Good morning [PERSON_NAME], we have to enter your unit due to an em"
type textarea "Good morning [PERSON_NAME], we have to enter your unit due to an eme"
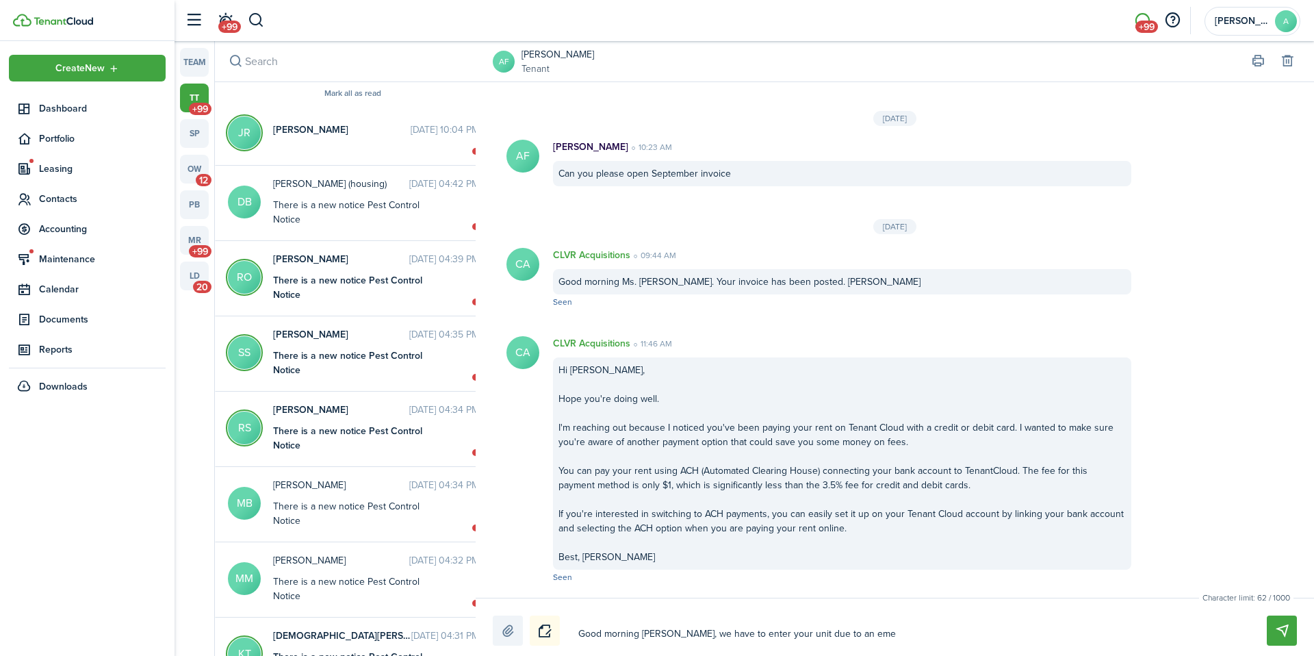
type textarea "Good morning [PERSON_NAME], we have to enter your unit due to an emer"
type textarea "Good morning [PERSON_NAME], we have to enter your unit due to an emerg"
type textarea "Good morning [PERSON_NAME], we have to enter your unit due to an emerge"
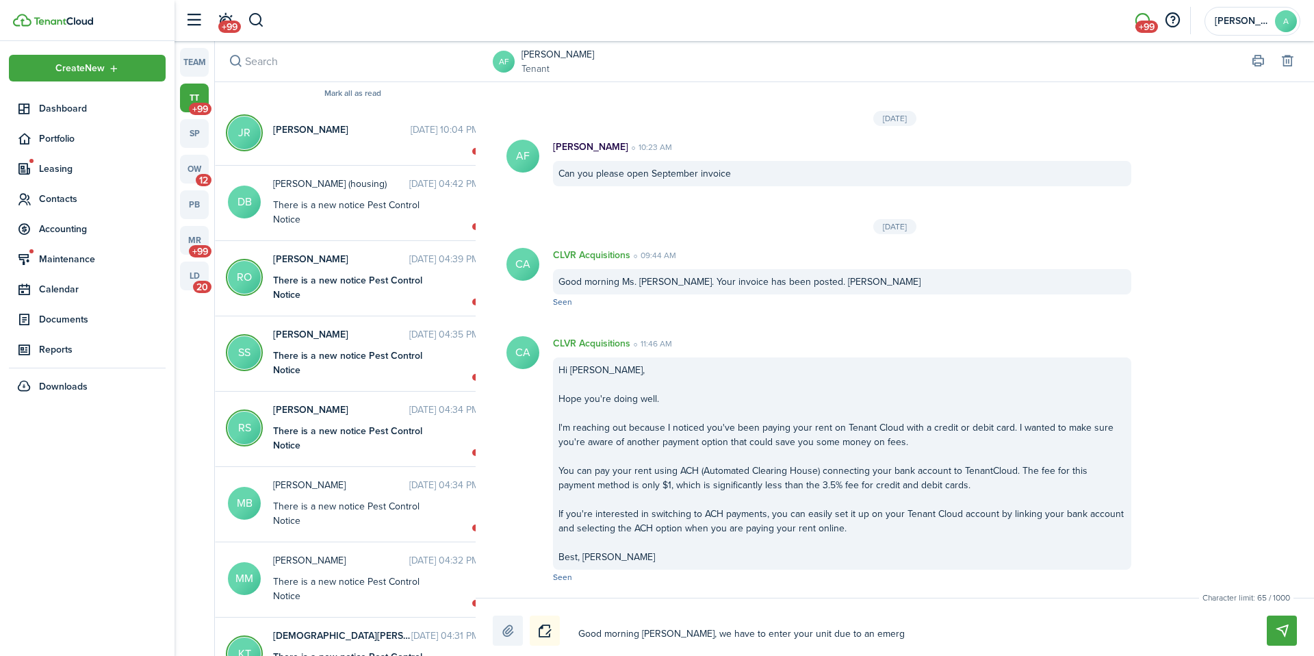
type textarea "Good morning [PERSON_NAME], we have to enter your unit due to an emerge"
type textarea "Good morning [PERSON_NAME], we have to enter your unit due to an emergen"
type textarea "Good morning [PERSON_NAME], we have to enter your unit due to an emergenc"
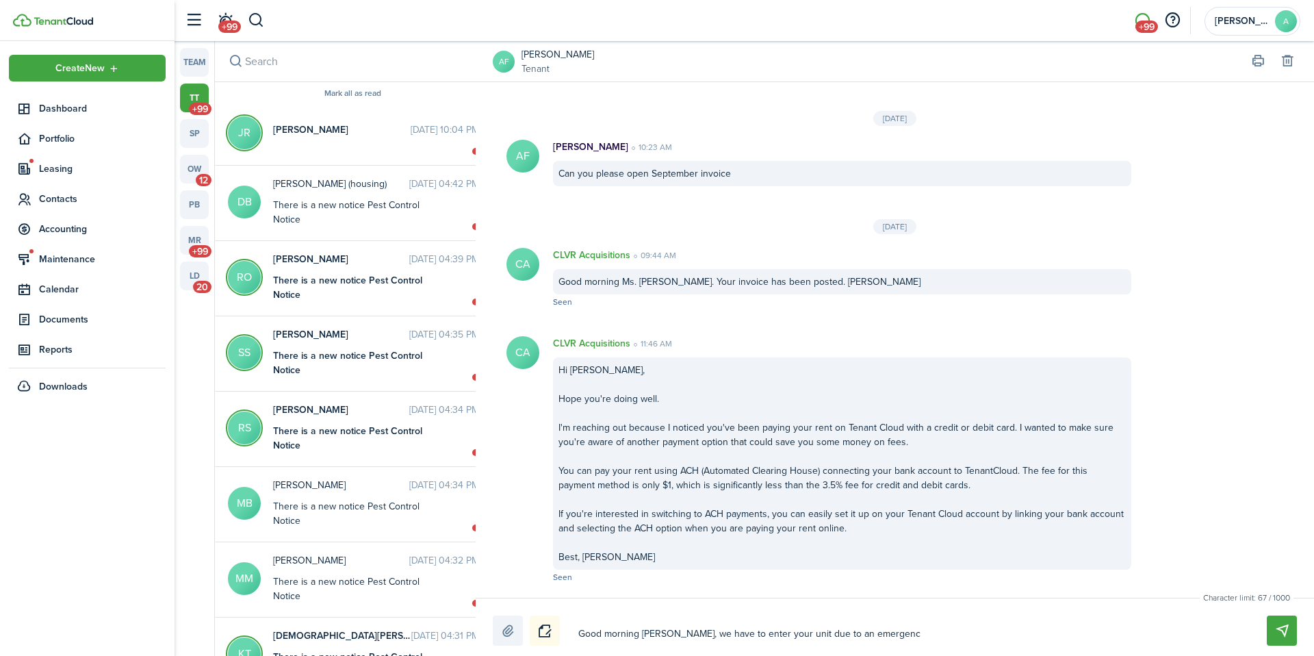
type textarea "Good morning [PERSON_NAME], we have to enter your unit due to an emergency"
type textarea "Good morning [PERSON_NAME], we have to enter your unit due to an emergency s"
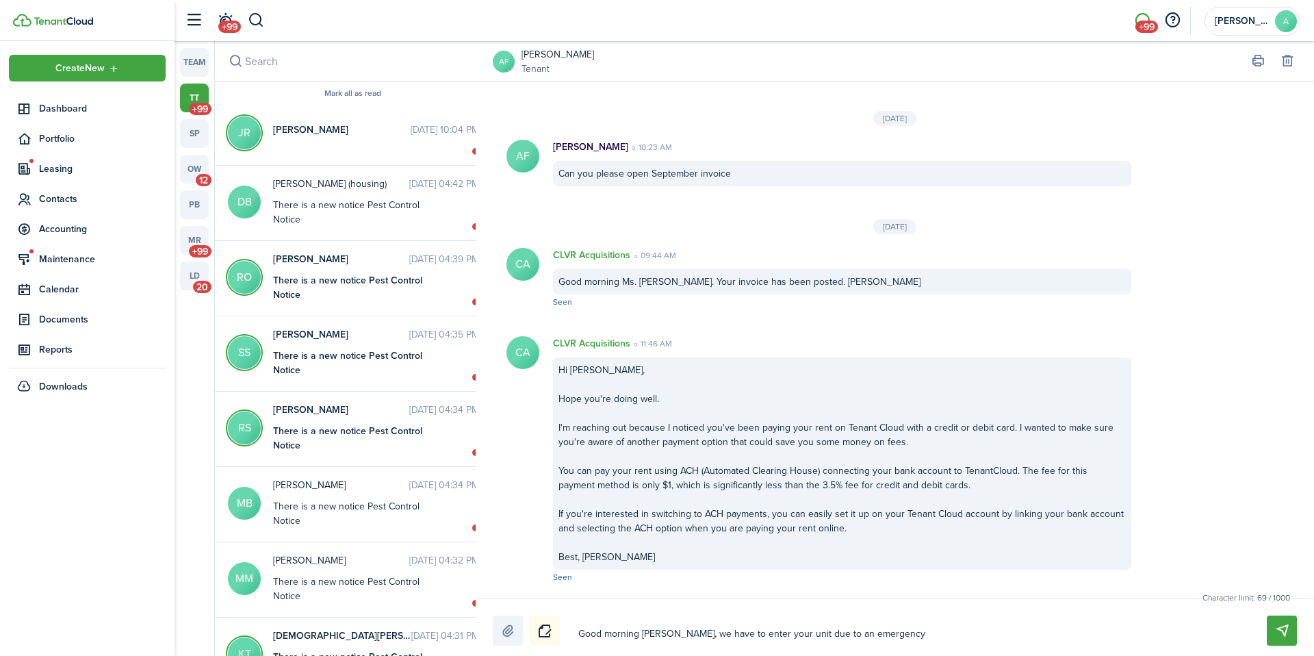
type textarea "Good morning [PERSON_NAME], we have to enter your unit due to an emergency s"
type textarea "Good morning [PERSON_NAME], we have to enter your unit due to an emergency si"
type textarea "Good morning [PERSON_NAME], we have to enter your unit due to an emergency s"
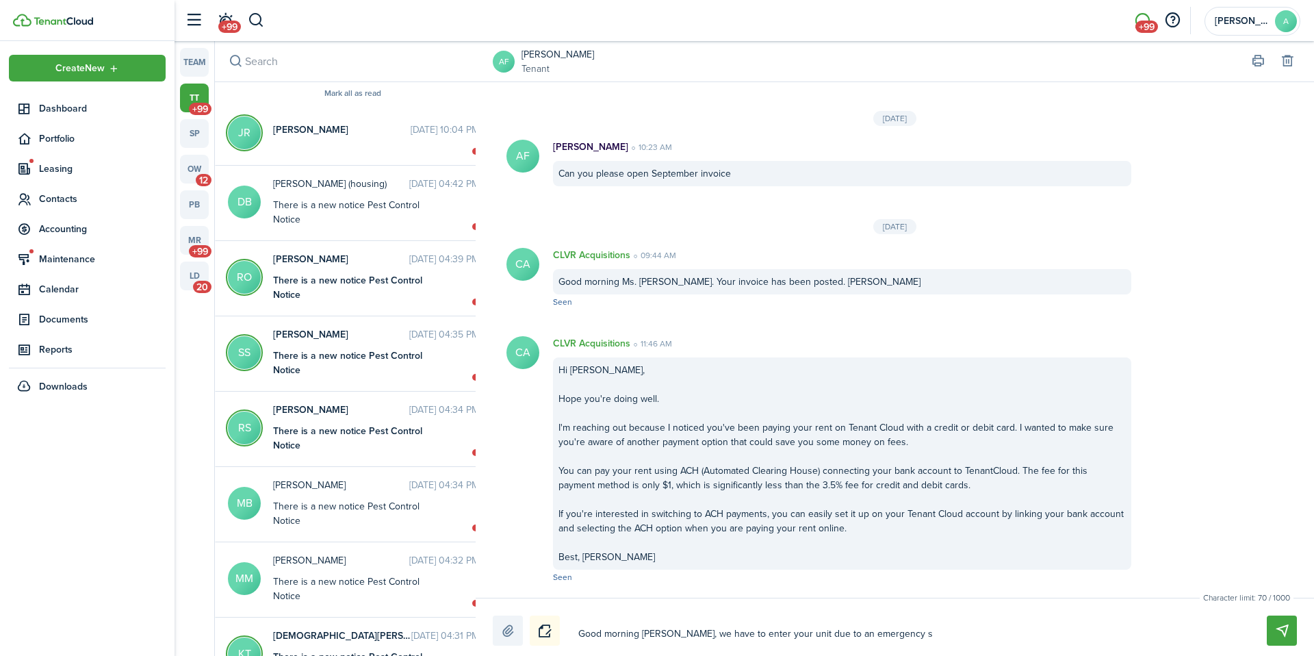
type textarea "Good morning [PERSON_NAME], we have to enter your unit due to an emergency"
type textarea "Good morning [PERSON_NAME], we have to enter your unit due to an emergency w"
type textarea "Good morning [PERSON_NAME], we have to enter your unit due to an emergency wa"
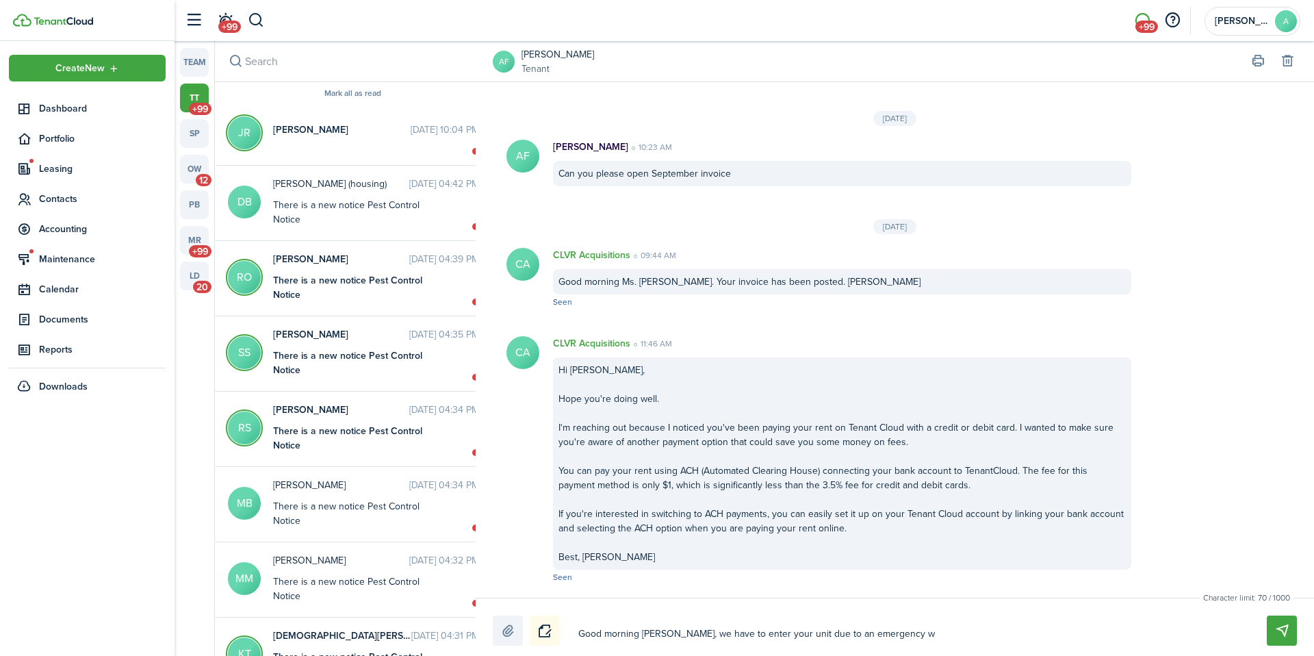
type textarea "Good morning [PERSON_NAME], we have to enter your unit due to an emergency wa"
type textarea "Good morning [PERSON_NAME], we have to enter your unit due to an emergency wat"
type textarea "Good morning [PERSON_NAME], we have to enter your unit due to an emergency wate"
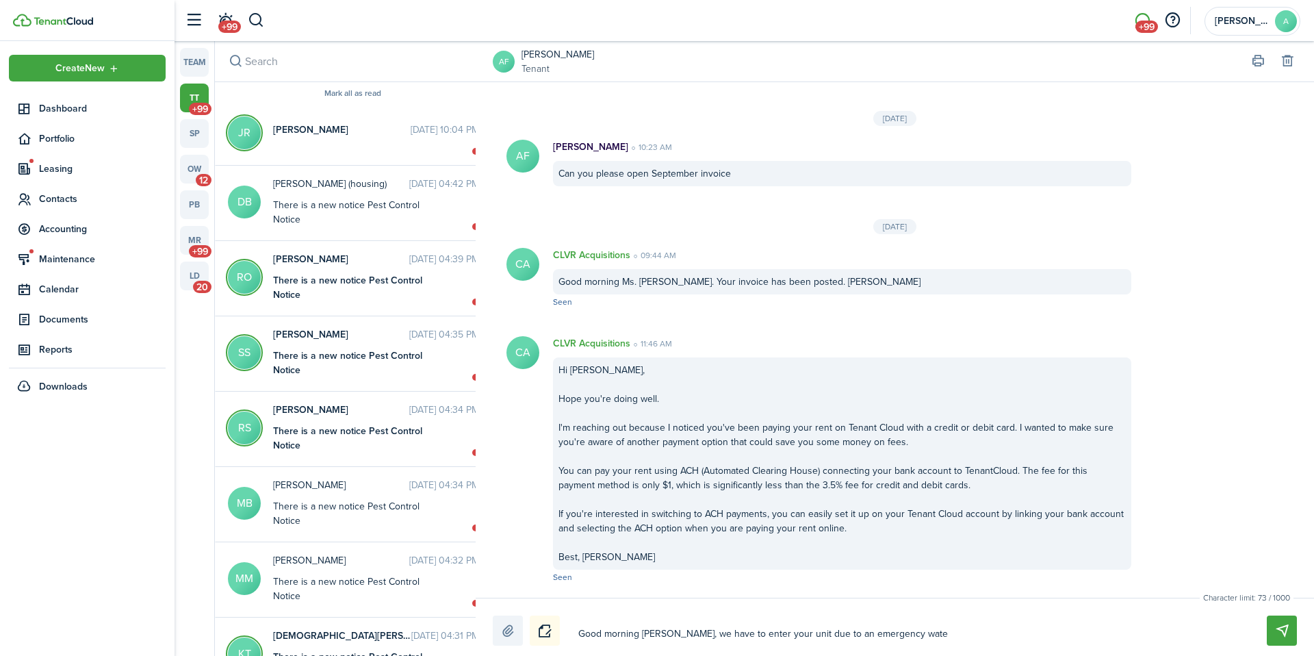
type textarea "Good morning [PERSON_NAME], we have to enter your unit due to an emergency water"
type textarea "Good morning [PERSON_NAME], we have to enter your unit due to an emergency wate…"
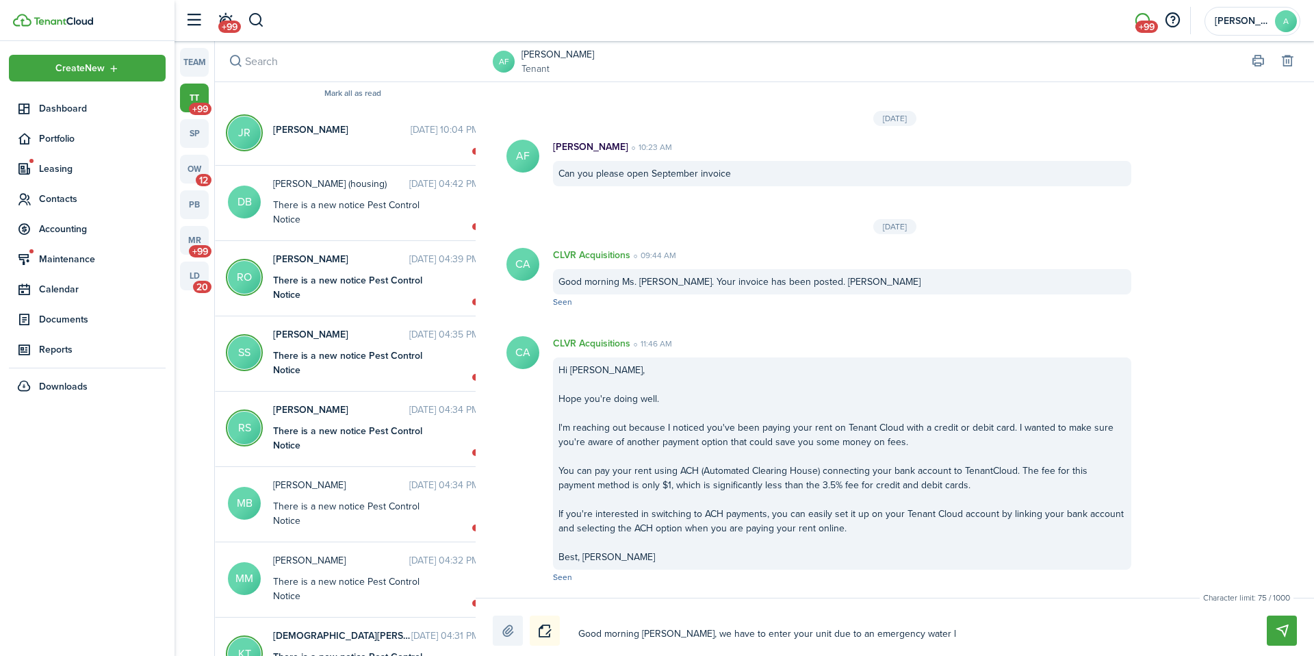
type textarea "Good morning [PERSON_NAME], we have to enter your unit due to an emergency wate…"
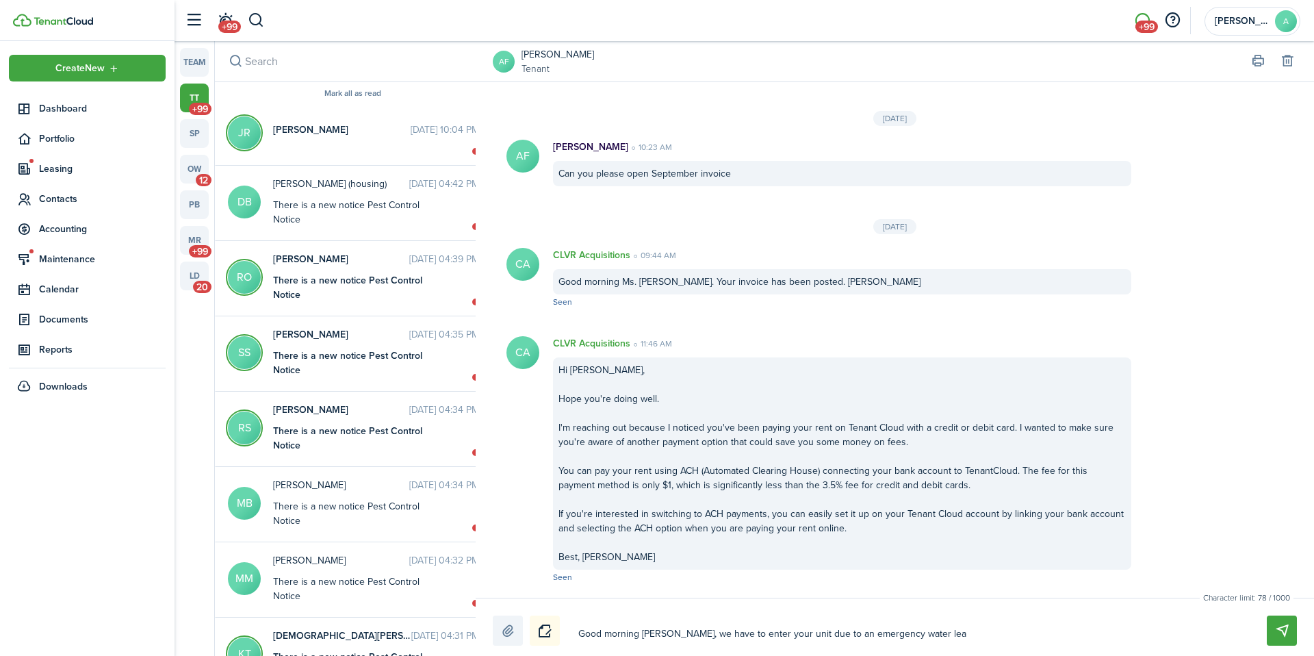
type textarea "Good morning [PERSON_NAME], we have to enter your unit due to an emergency wate…"
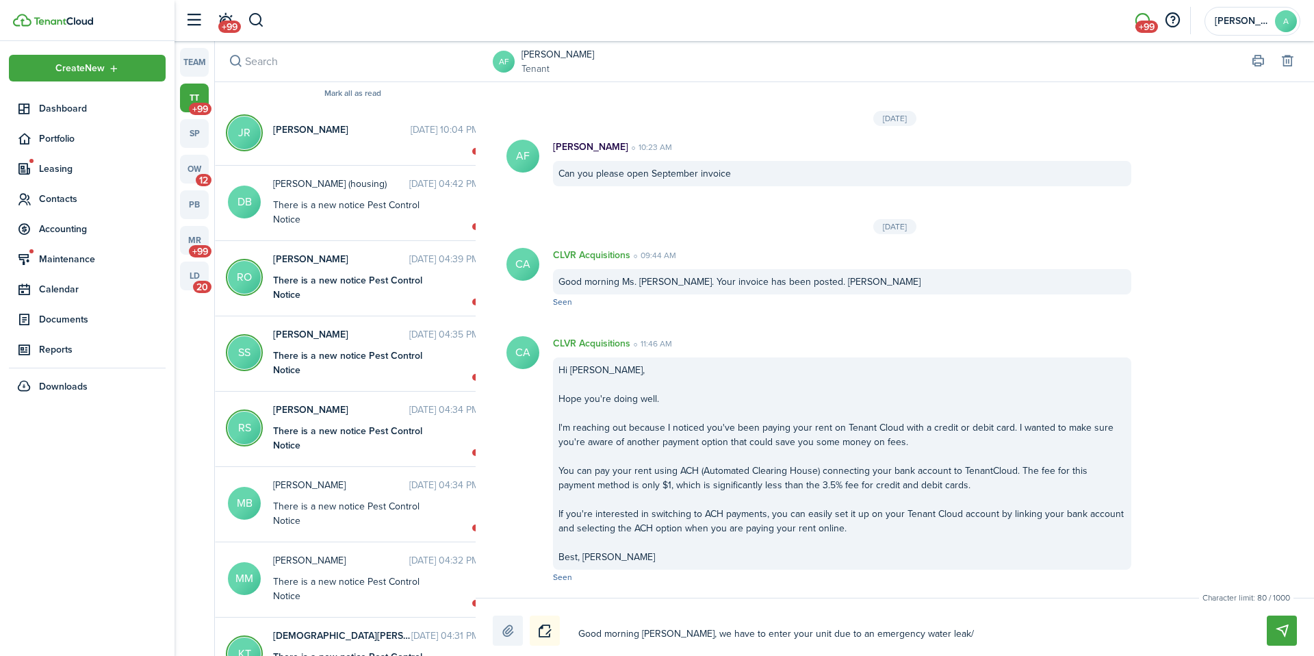
type textarea "Good morning [PERSON_NAME], we have to enter your unit due to an emergency wate…"
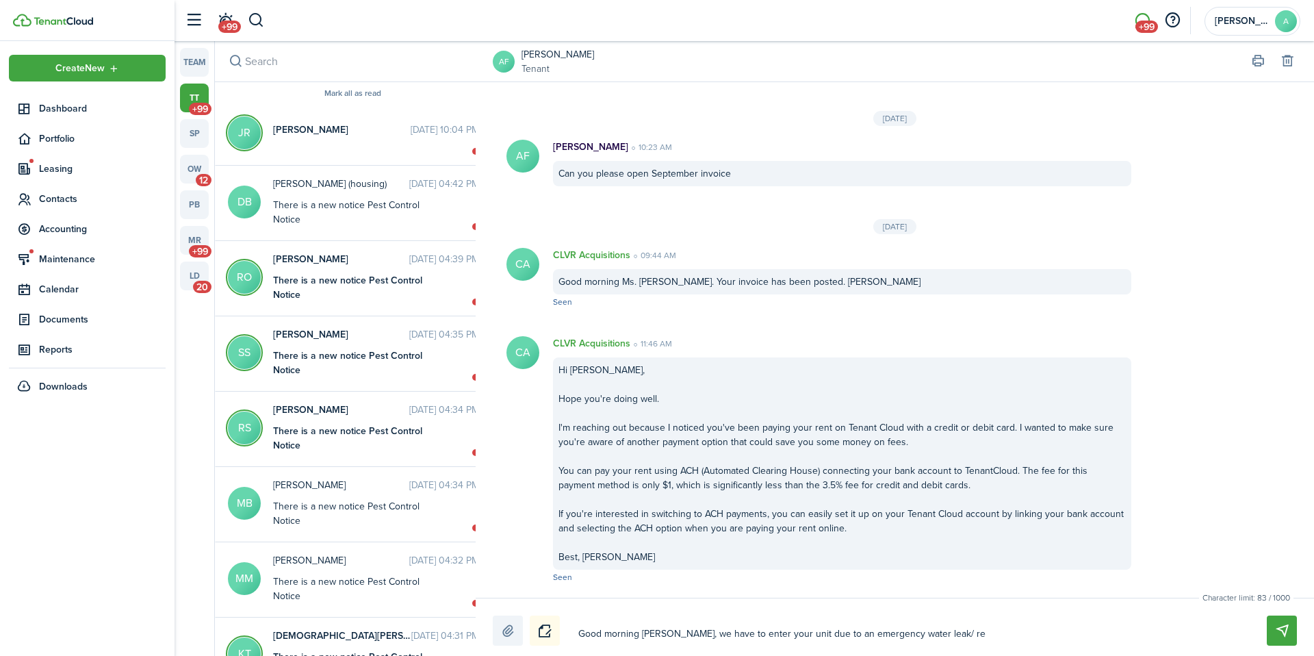
type textarea "Good morning [PERSON_NAME], we have to enter your unit due to an emergency wate…"
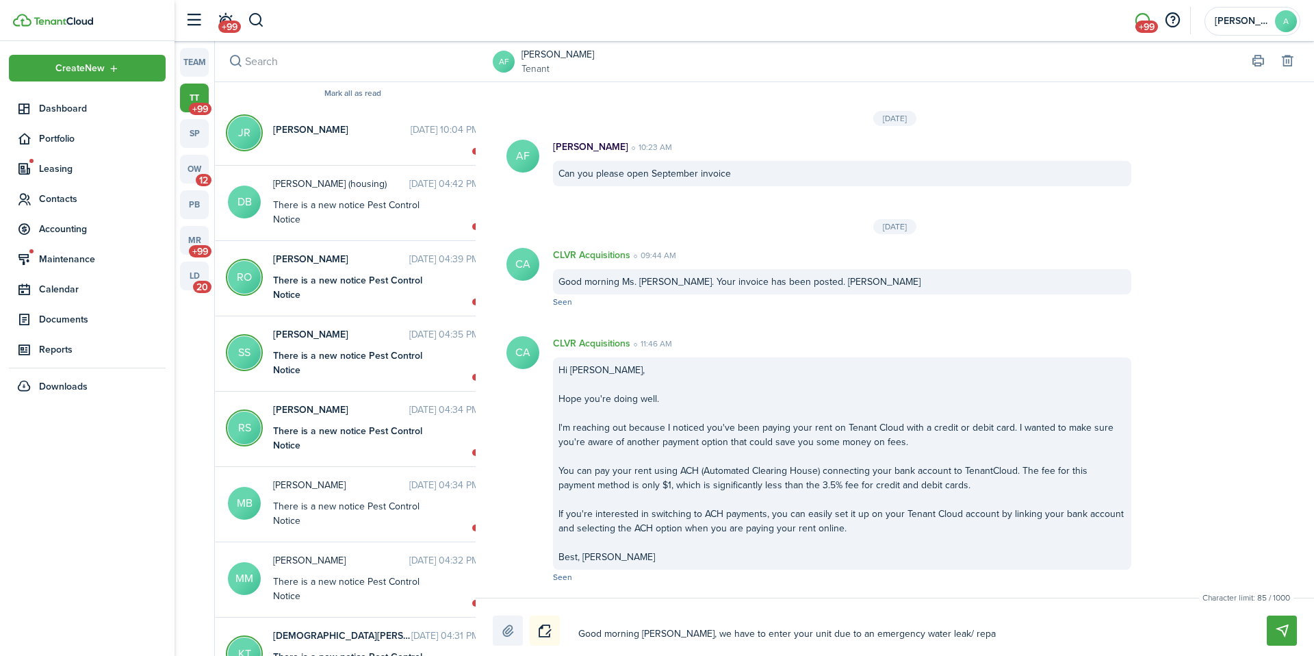
type textarea "Good morning [PERSON_NAME], we have to enter your unit due to an emergency wate…"
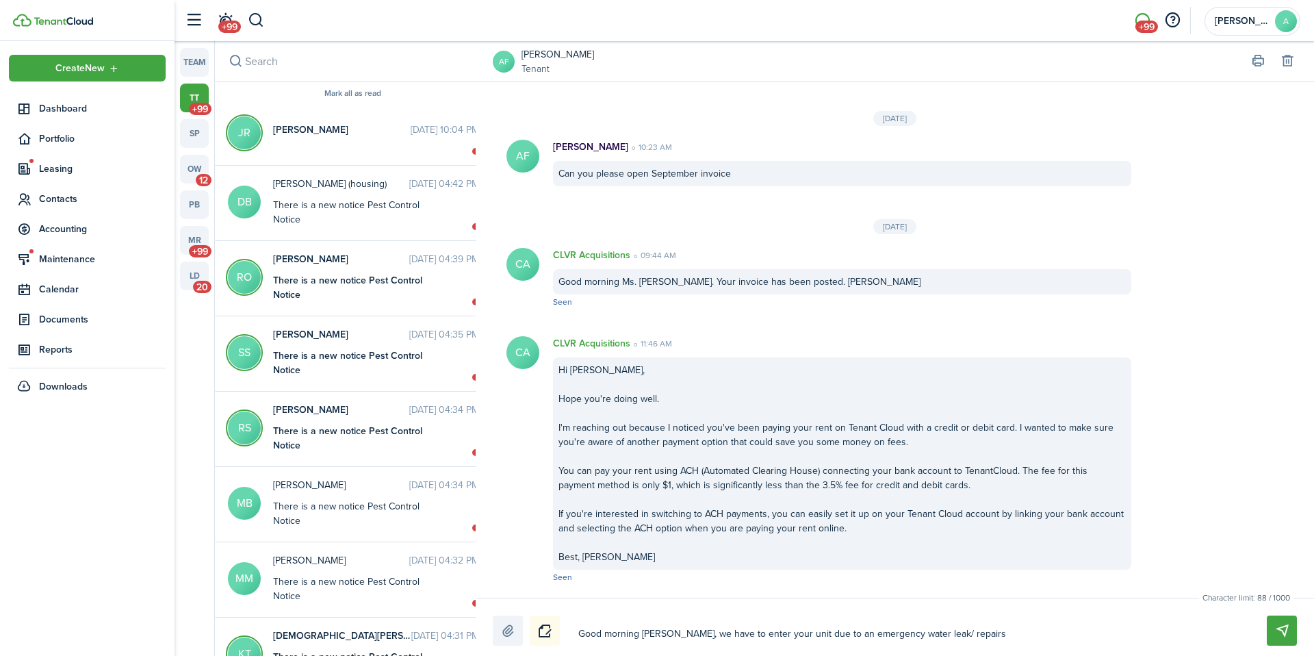
type textarea "Good morning [PERSON_NAME], we have to enter your unit due to an emergency wate…"
type textarea "Good morning, [PERSON_NAME], we have to enter your unit due to an emergency wat…"
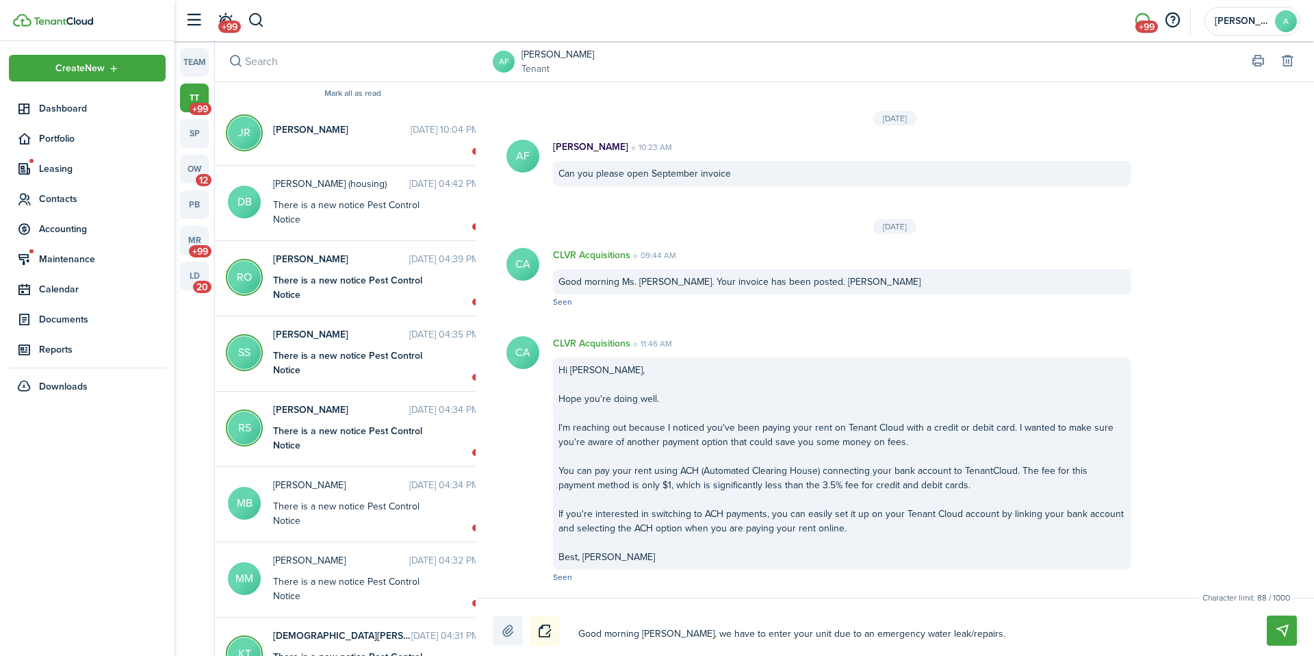
type textarea "Good morning, [PERSON_NAME], we have to enter your unit due to an emergency wat…"
click at [978, 635] on textarea "Good morning, [PERSON_NAME], we have to enter your unit due to an emergency wat…" at bounding box center [907, 633] width 666 height 23
type textarea "Good morning, [PERSON_NAME], we have to enter your unit due to an emergency wat…"
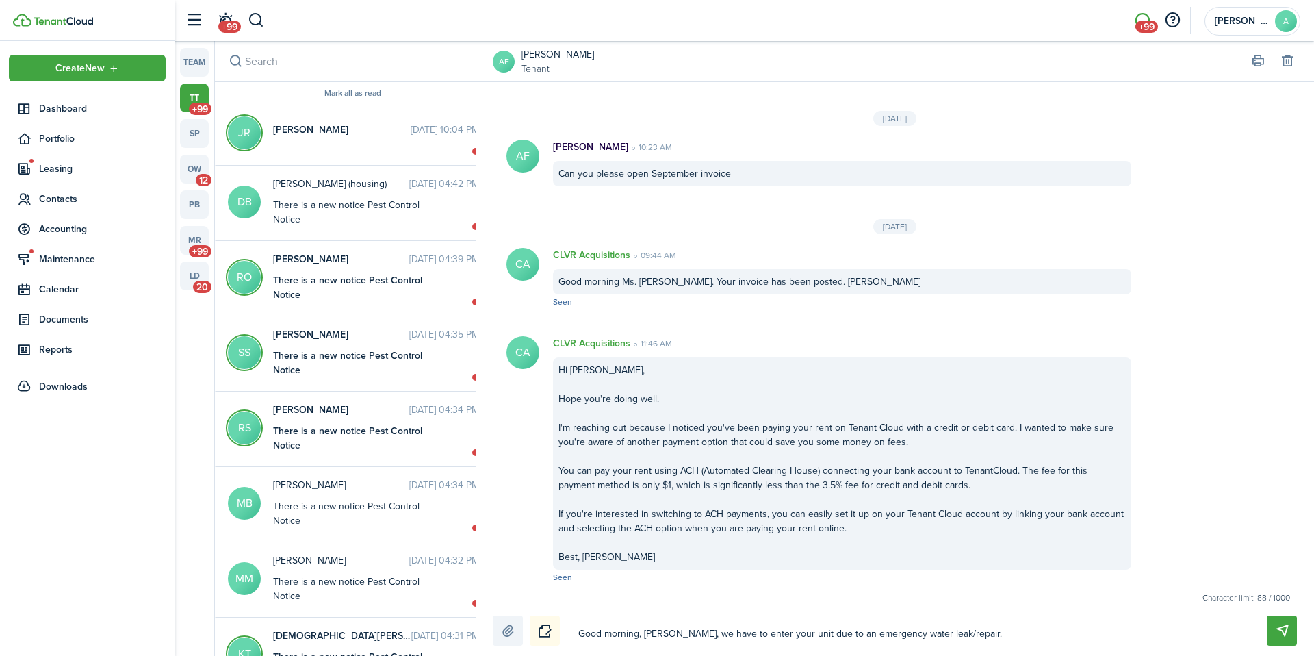
type textarea "Good morning, [PERSON_NAME], we have to enter your unit due to an emergency wat…"
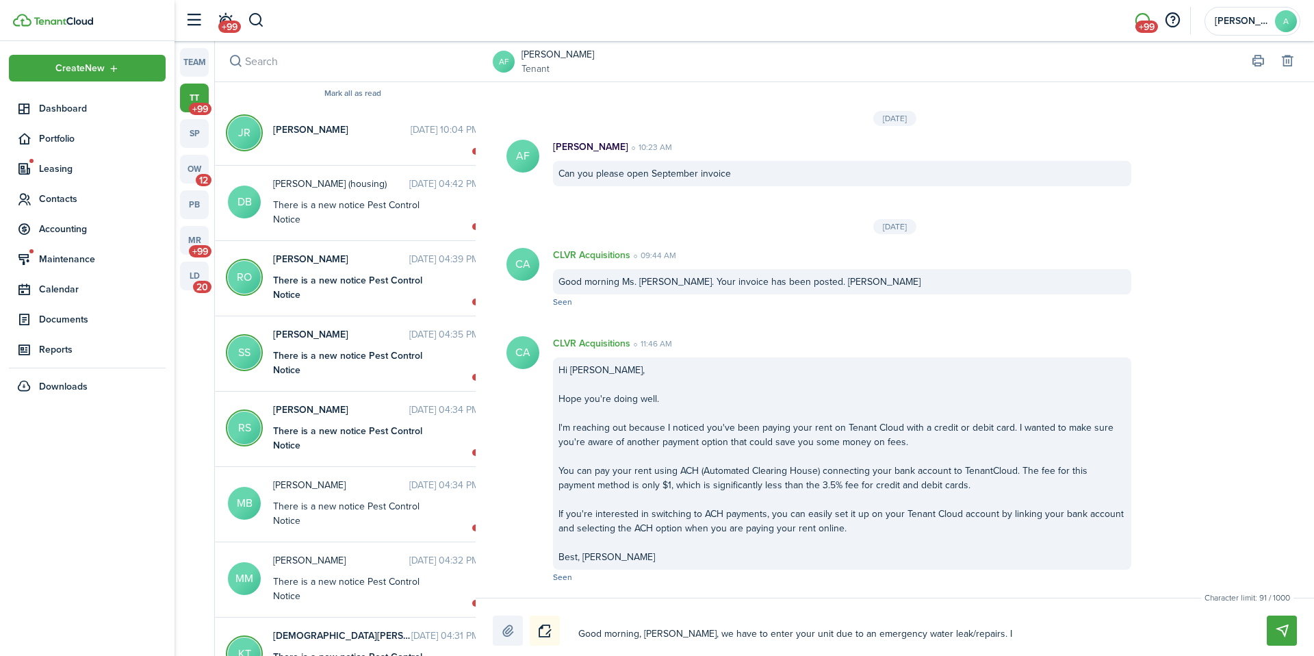
type textarea "Good morning, [PERSON_NAME], we have to enter your unit due to an emergency wat…"
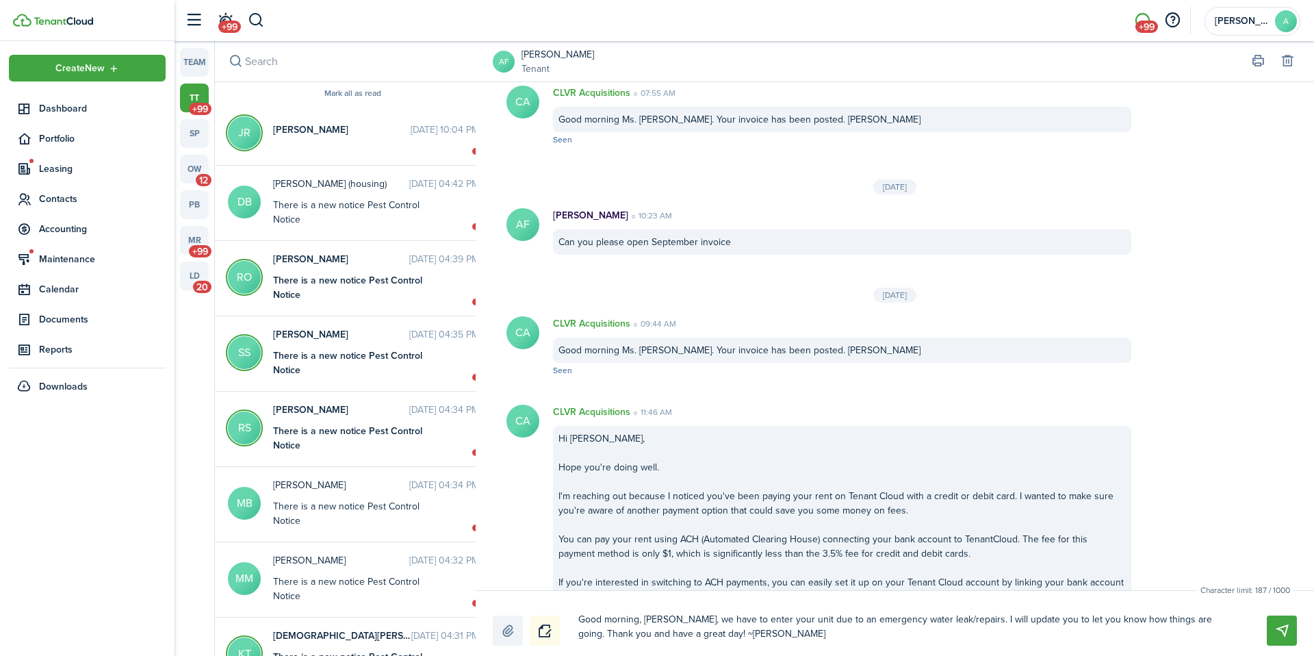
drag, startPoint x: 579, startPoint y: 617, endPoint x: 1079, endPoint y: 641, distance: 500.2
click at [1079, 641] on textarea "Good morning, [PERSON_NAME], we have to enter your unit due to an emergency wat…" at bounding box center [907, 627] width 666 height 38
click at [1285, 636] on button "Send" at bounding box center [1282, 630] width 30 height 30
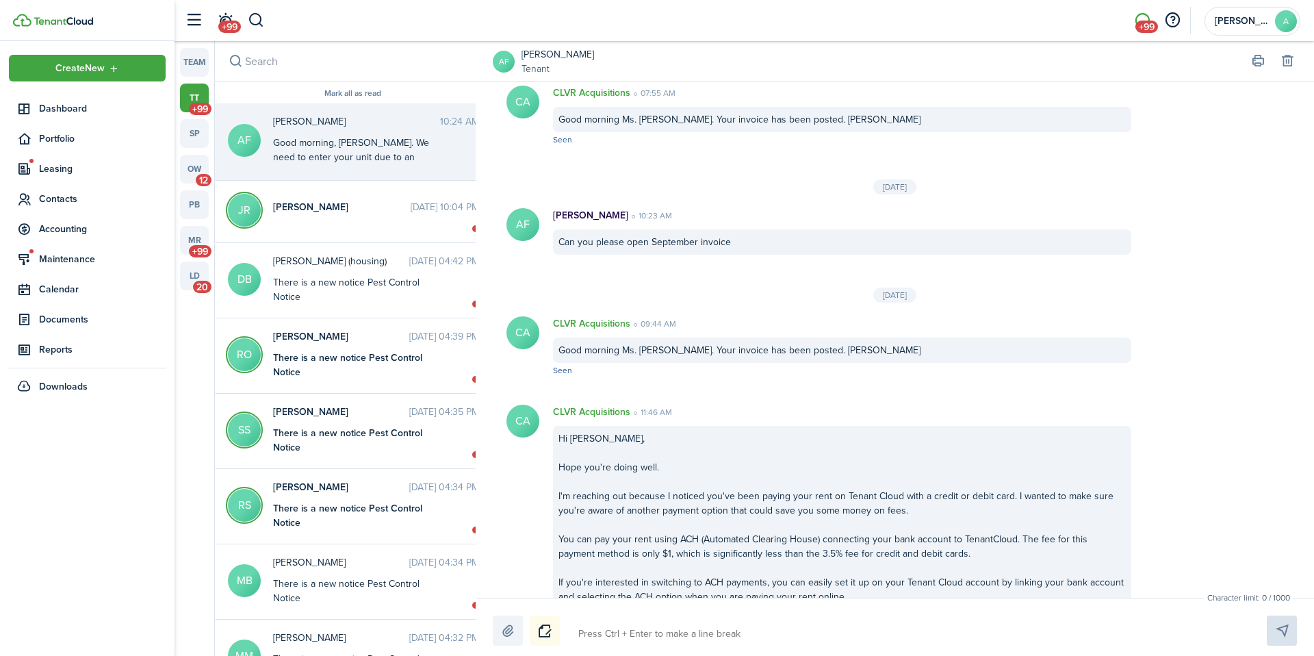
scroll to position [2120, 0]
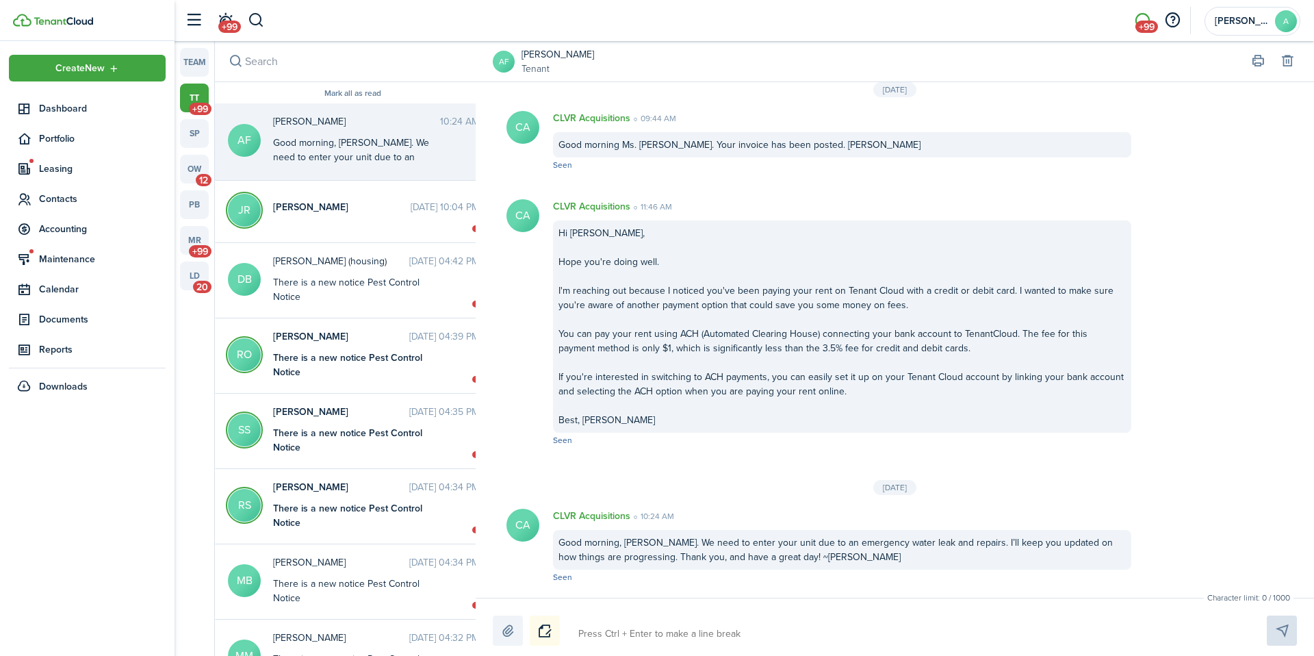
click at [603, 620] on div at bounding box center [895, 630] width 804 height 30
